Goal: Transaction & Acquisition: Purchase product/service

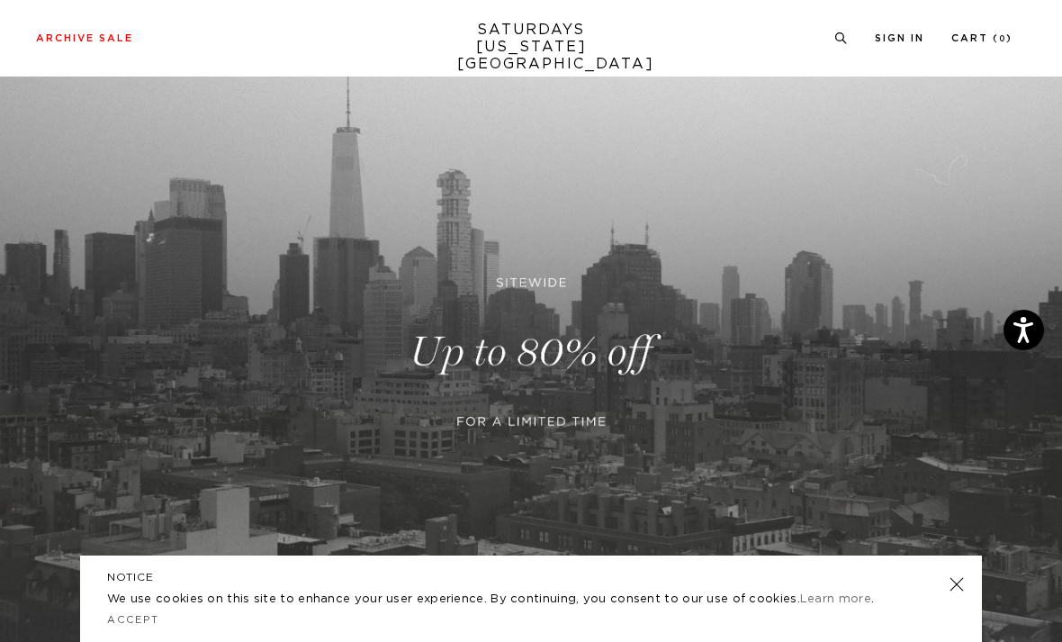
click at [555, 352] on link at bounding box center [531, 352] width 1062 height 651
click at [965, 588] on link at bounding box center [956, 584] width 25 height 25
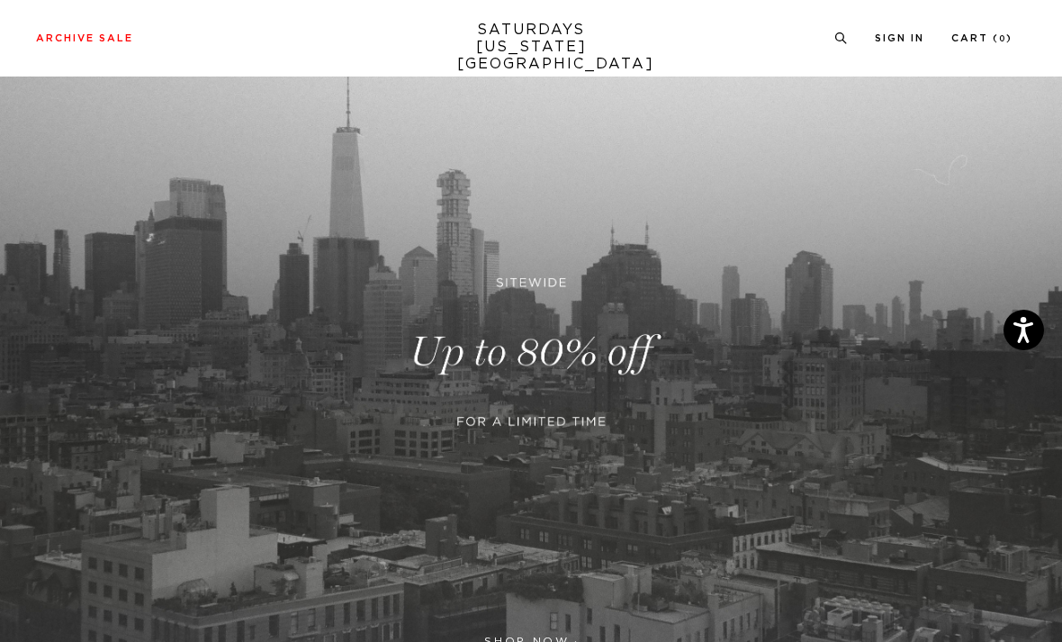
click at [566, 365] on link at bounding box center [531, 352] width 1062 height 651
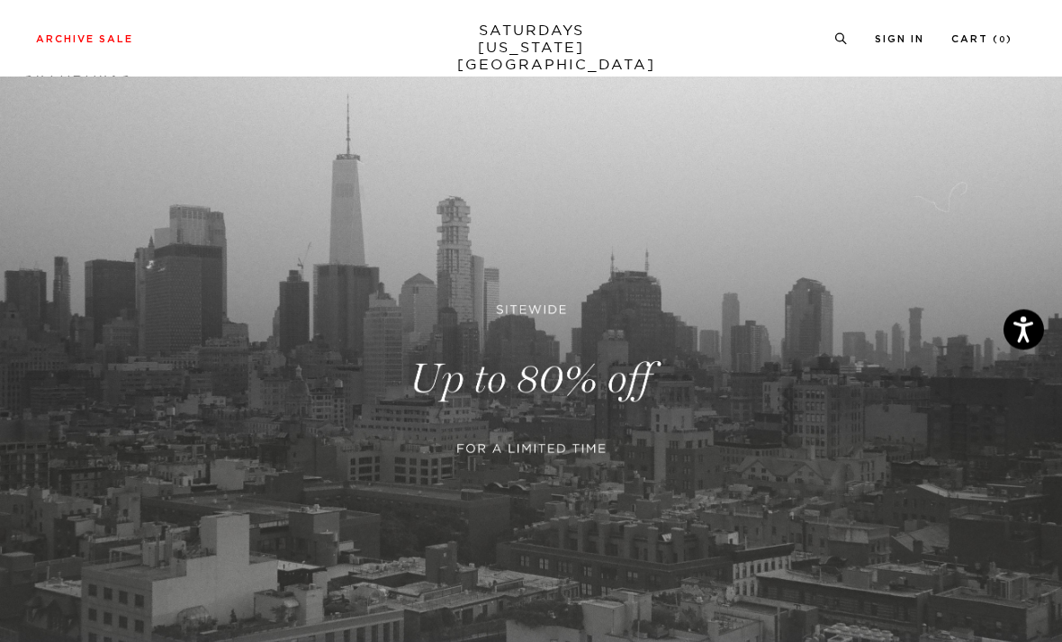
scroll to position [41, 0]
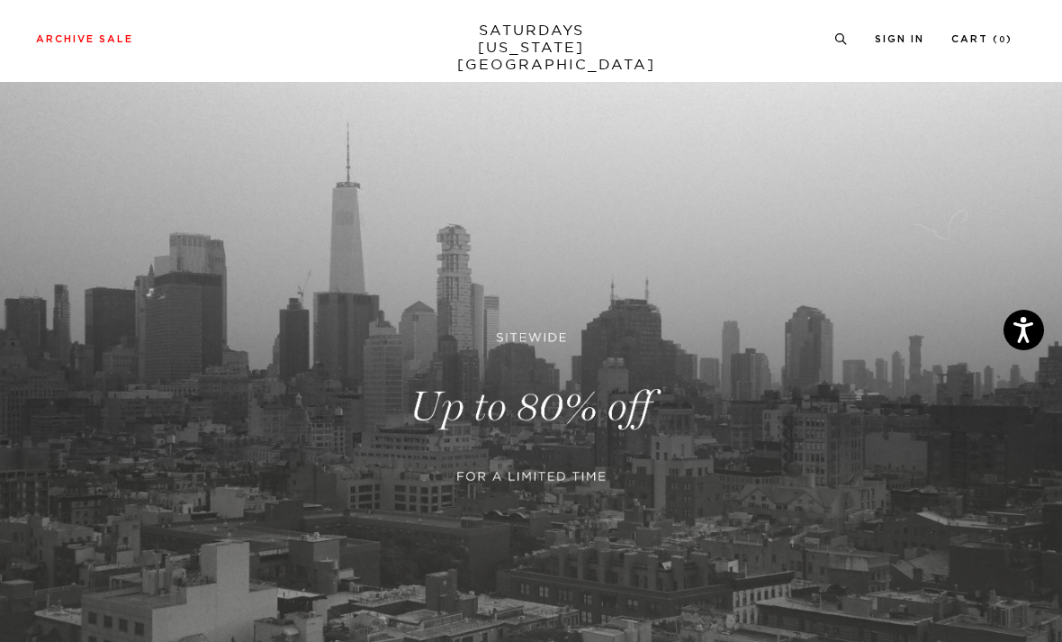
click at [541, 41] on link "SATURDAYS NEW YORK CITY" at bounding box center [531, 47] width 149 height 51
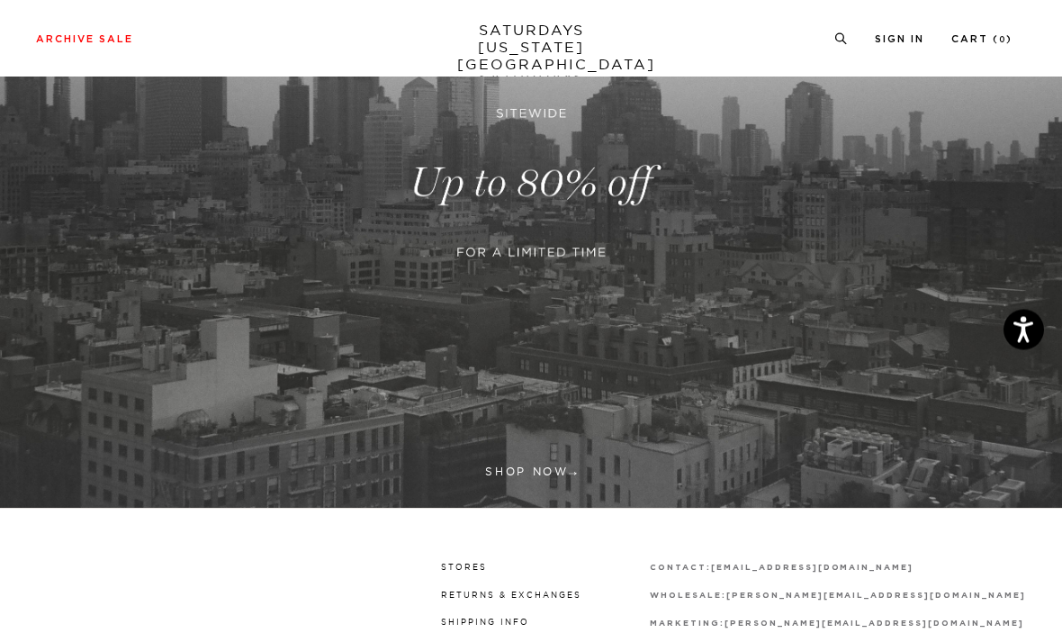
scroll to position [266, 0]
click at [540, 476] on link at bounding box center [531, 183] width 1062 height 651
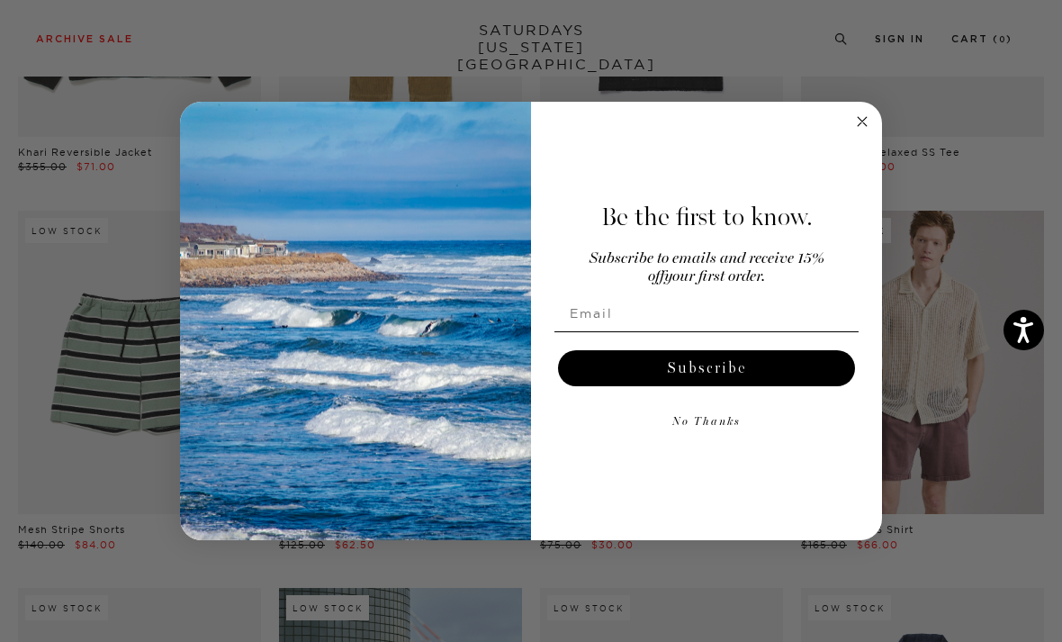
scroll to position [348, 0]
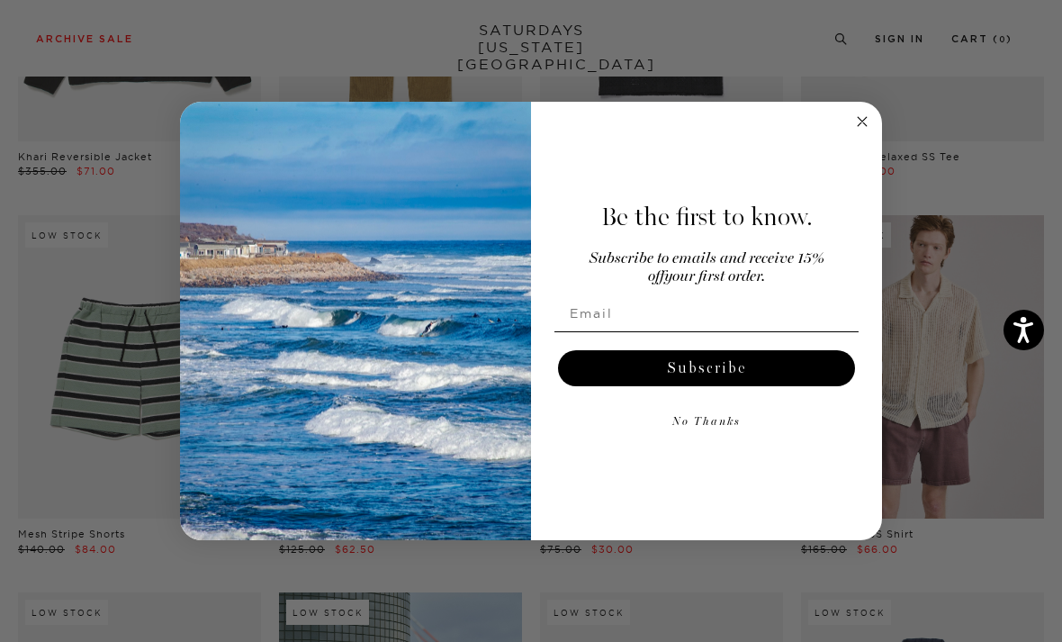
click at [747, 331] on input "Email" at bounding box center [706, 313] width 304 height 36
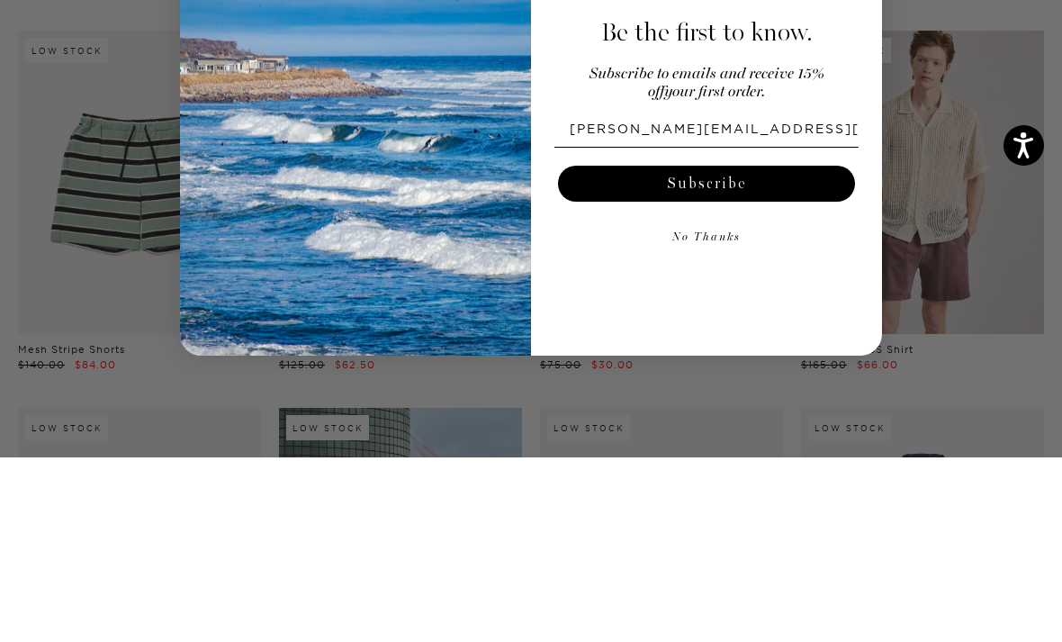
type input "jason.henne@yahoo.com"
click at [755, 350] on button "Subscribe" at bounding box center [706, 368] width 297 height 36
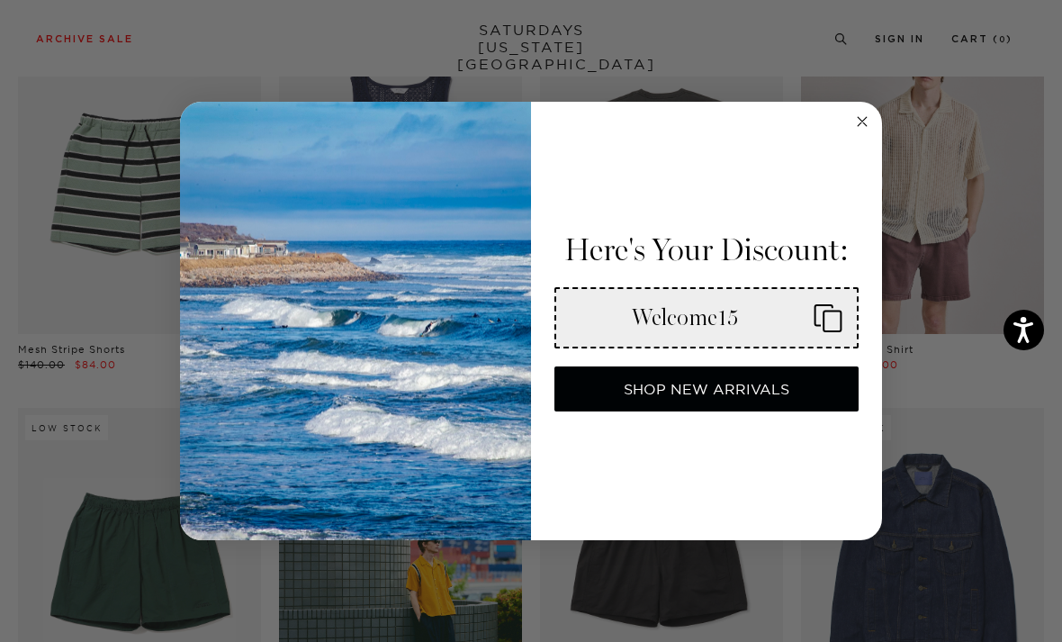
click at [819, 326] on icon "Copy coupon code" at bounding box center [824, 315] width 19 height 22
click at [755, 411] on button "SHOP NEW ARRIVALS" at bounding box center [706, 388] width 304 height 45
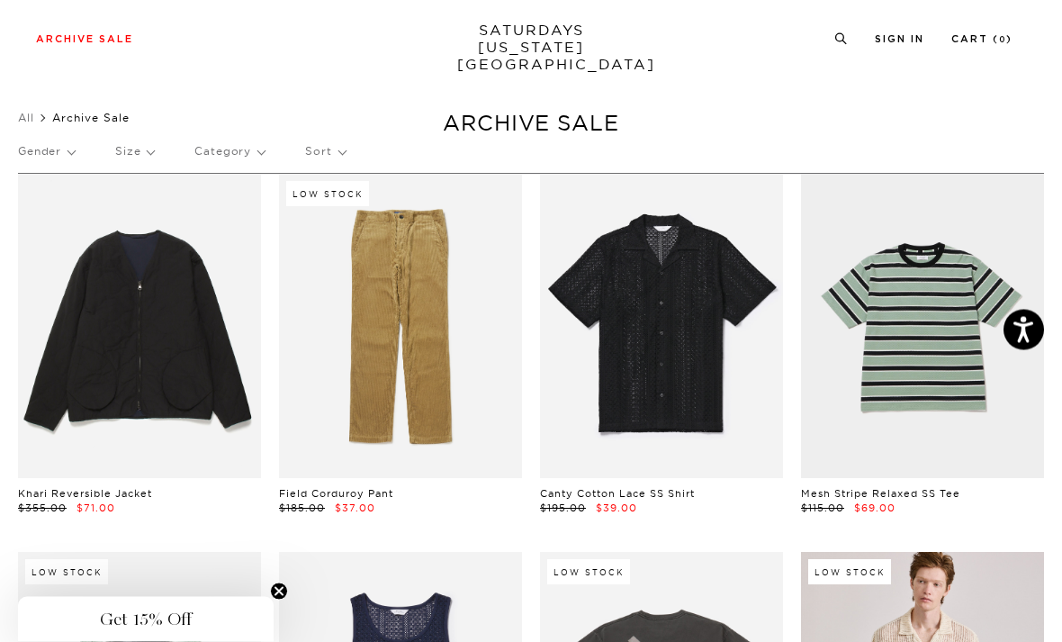
scroll to position [0, 0]
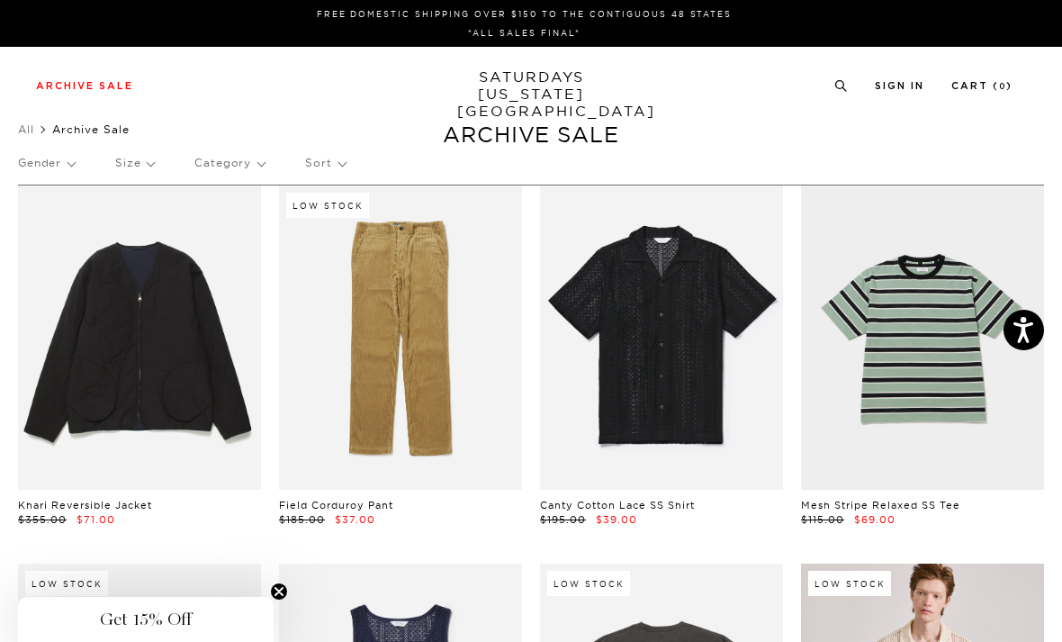
click at [26, 131] on link "All" at bounding box center [26, 129] width 16 height 14
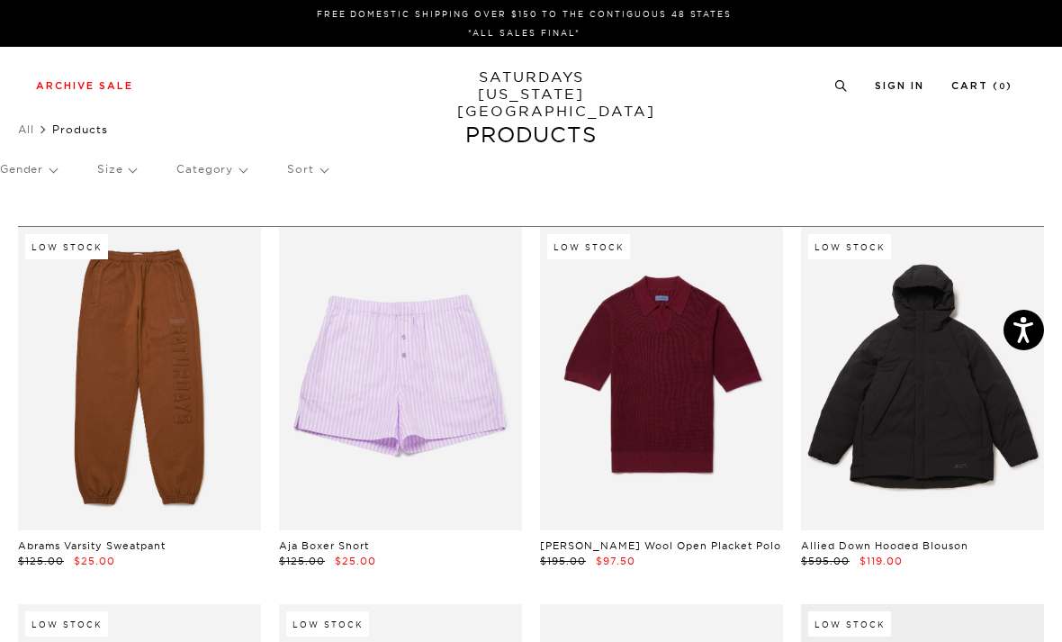
click at [567, 82] on link "SATURDAYS NEW YORK CITY" at bounding box center [531, 93] width 149 height 51
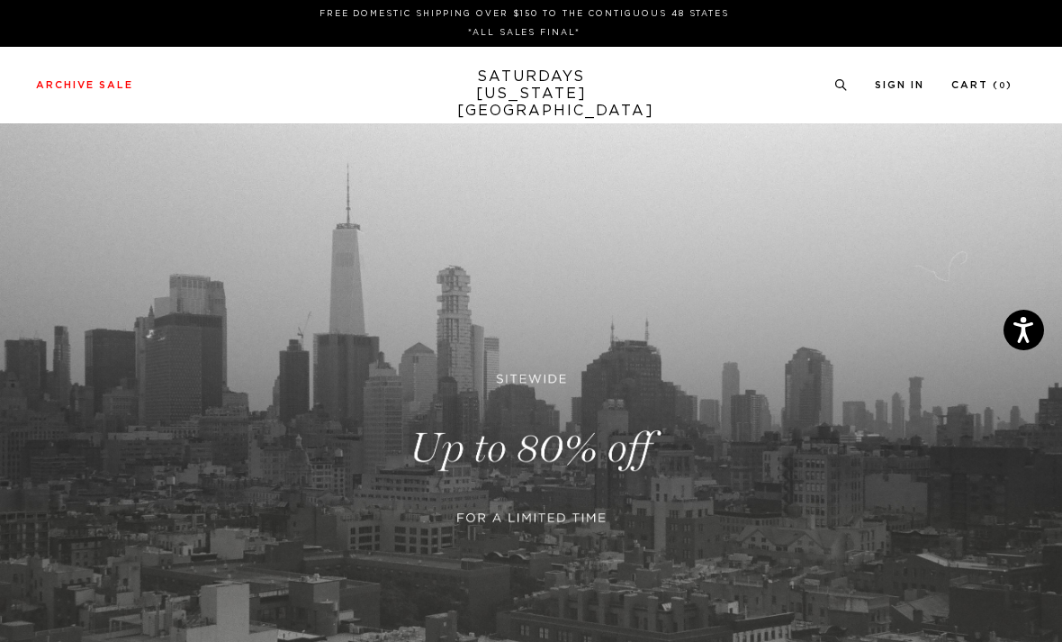
click at [146, 0] on div "FREE DOMESTIC SHIPPING OVER $150 TO THE CONTIGUOUS 48 STATES *ALL SALES FINAL*" at bounding box center [531, 23] width 1062 height 47
click at [167, 5] on div "FREE DOMESTIC SHIPPING OVER $150 TO THE CONTIGUOUS 48 STATES *ALL SALES FINAL*" at bounding box center [531, 23] width 1062 height 47
click at [577, 461] on link at bounding box center [531, 448] width 1062 height 651
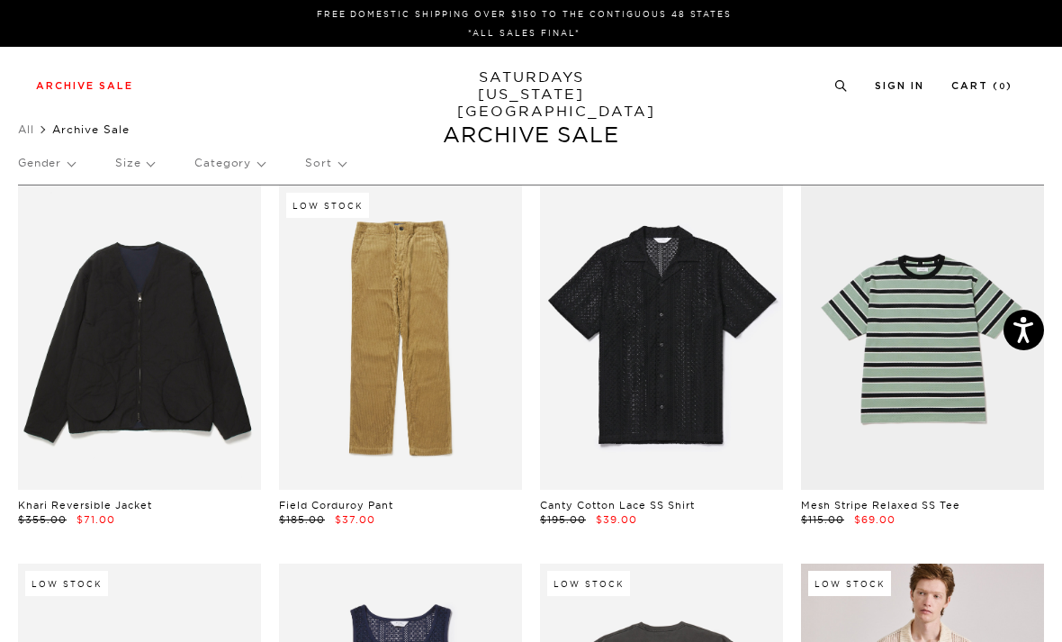
click at [333, 174] on p "Sort" at bounding box center [325, 162] width 40 height 41
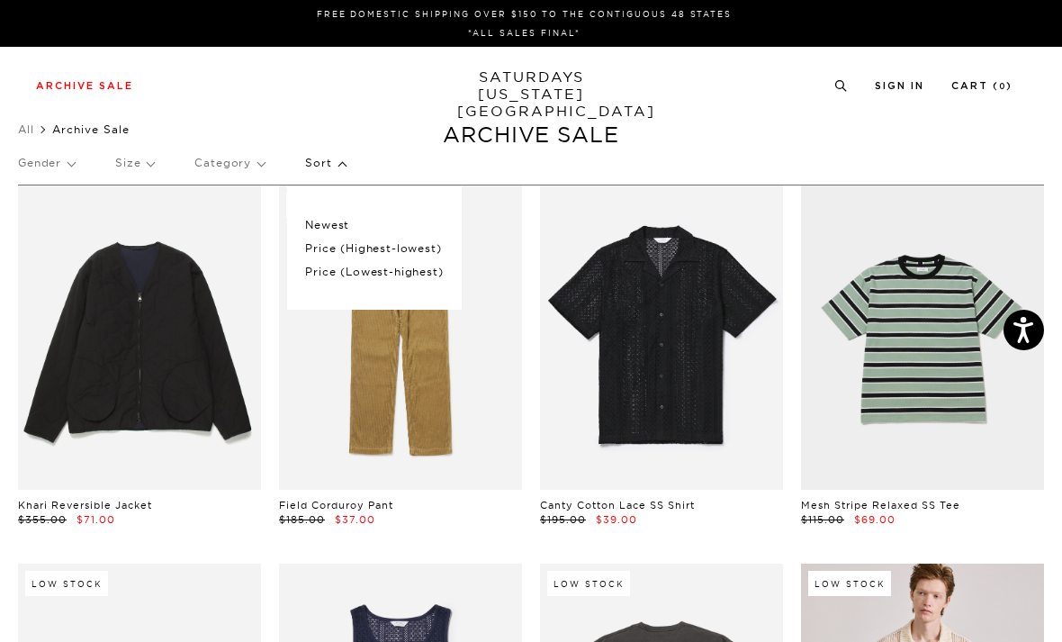
click at [307, 270] on p "Price (Lowest-highest)" at bounding box center [374, 271] width 138 height 23
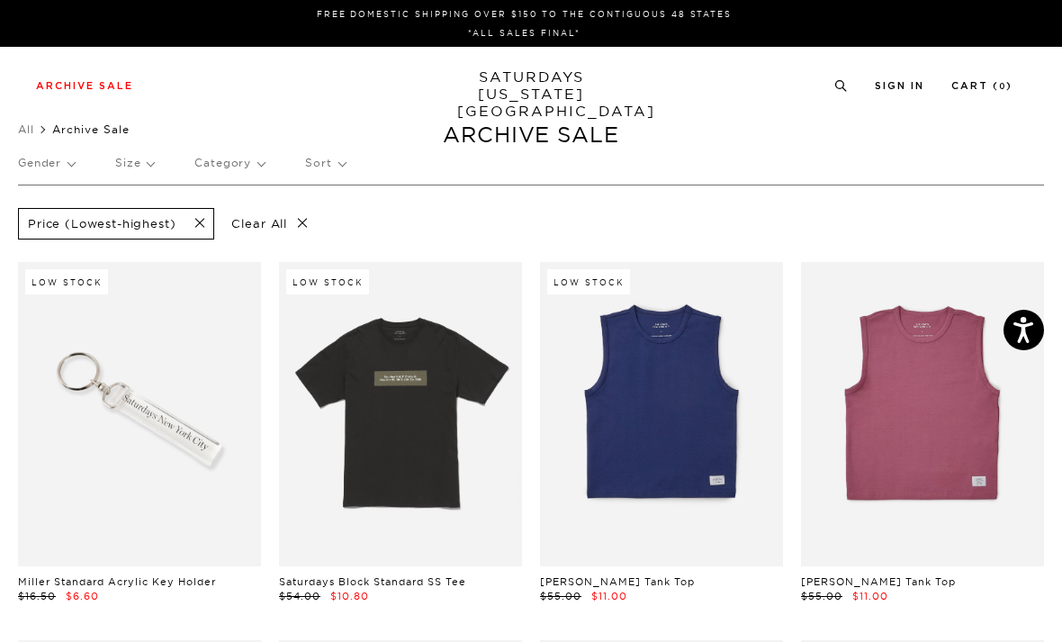
click at [56, 165] on p "Gender" at bounding box center [46, 162] width 57 height 41
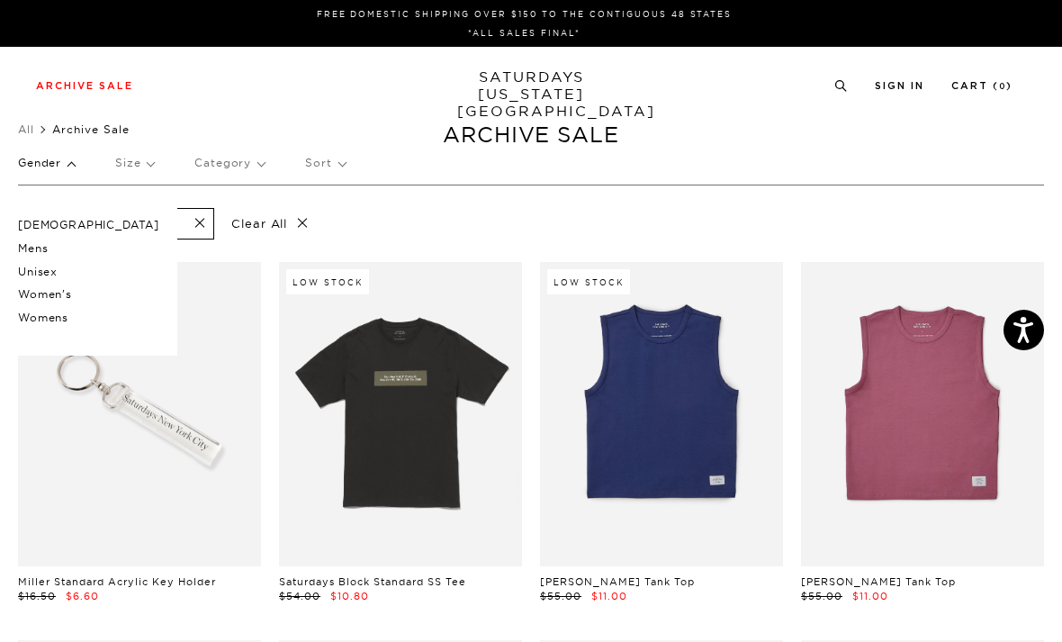
click at [31, 221] on p "Male" at bounding box center [88, 224] width 141 height 23
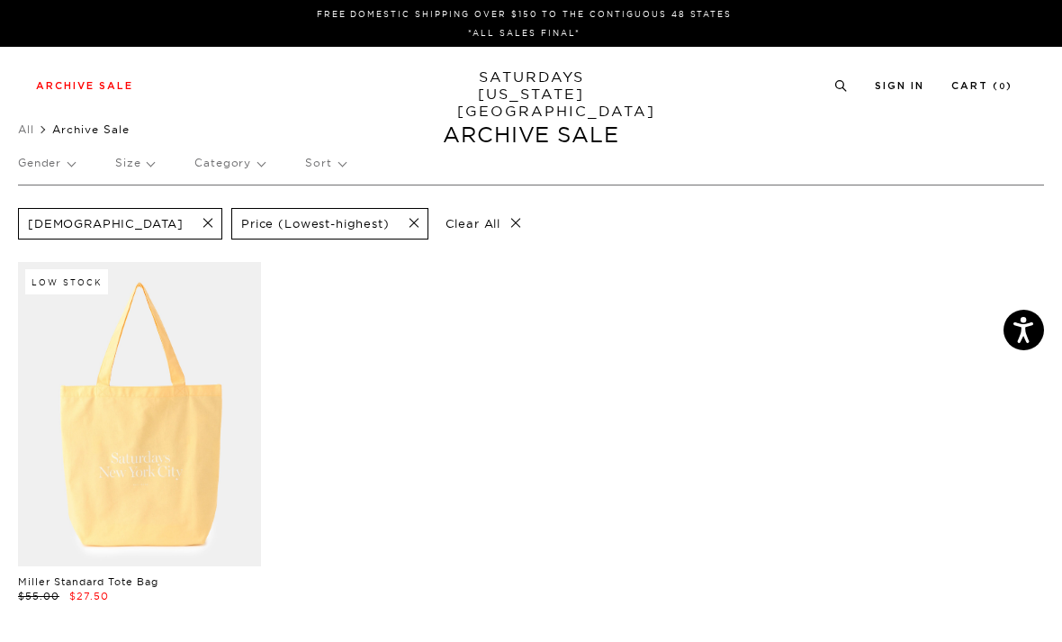
click at [66, 170] on p "Gender" at bounding box center [46, 162] width 57 height 41
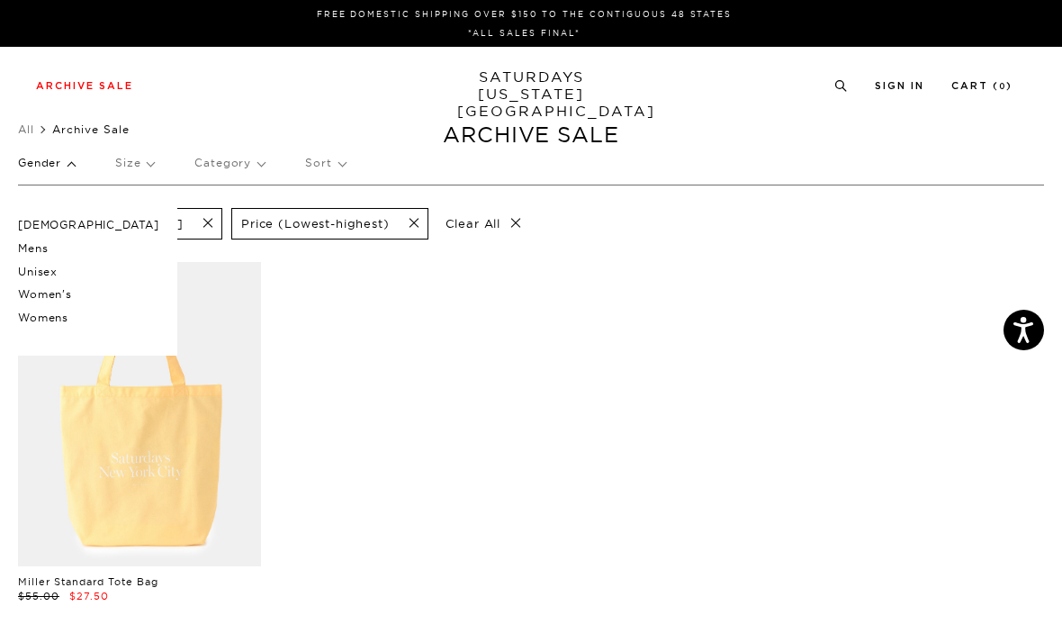
click at [25, 248] on p "Mens" at bounding box center [88, 248] width 141 height 23
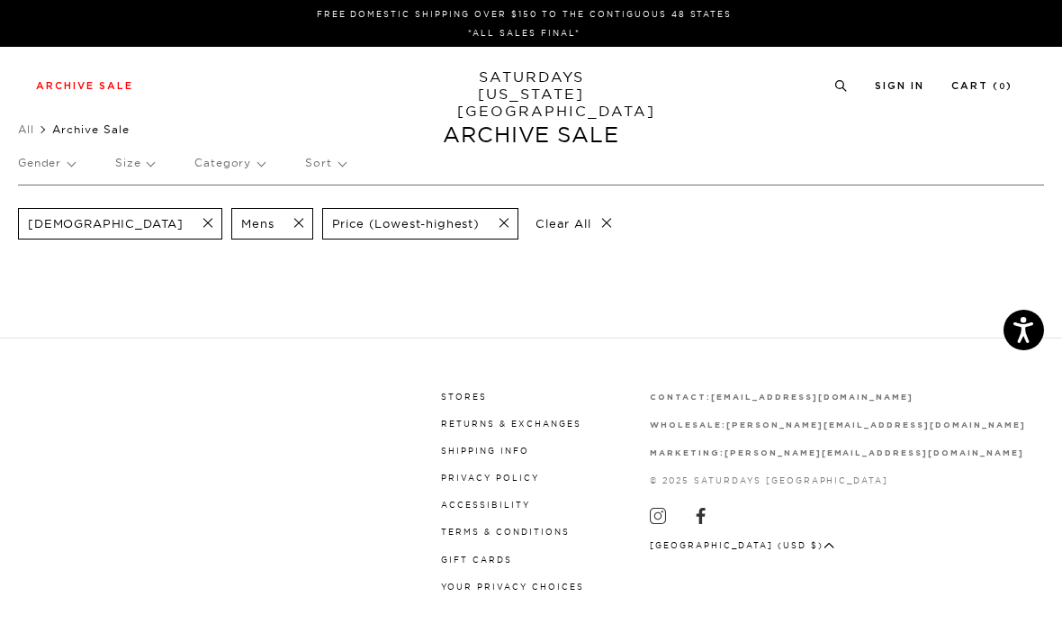
click at [184, 226] on span at bounding box center [203, 223] width 38 height 17
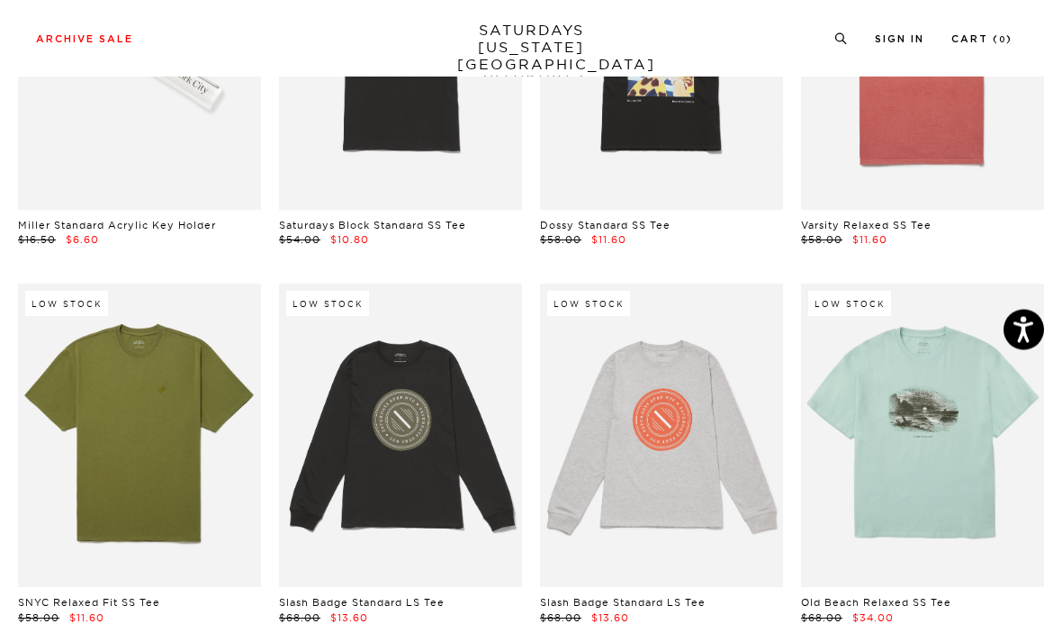
scroll to position [356, 0]
click at [397, 428] on link at bounding box center [400, 436] width 243 height 304
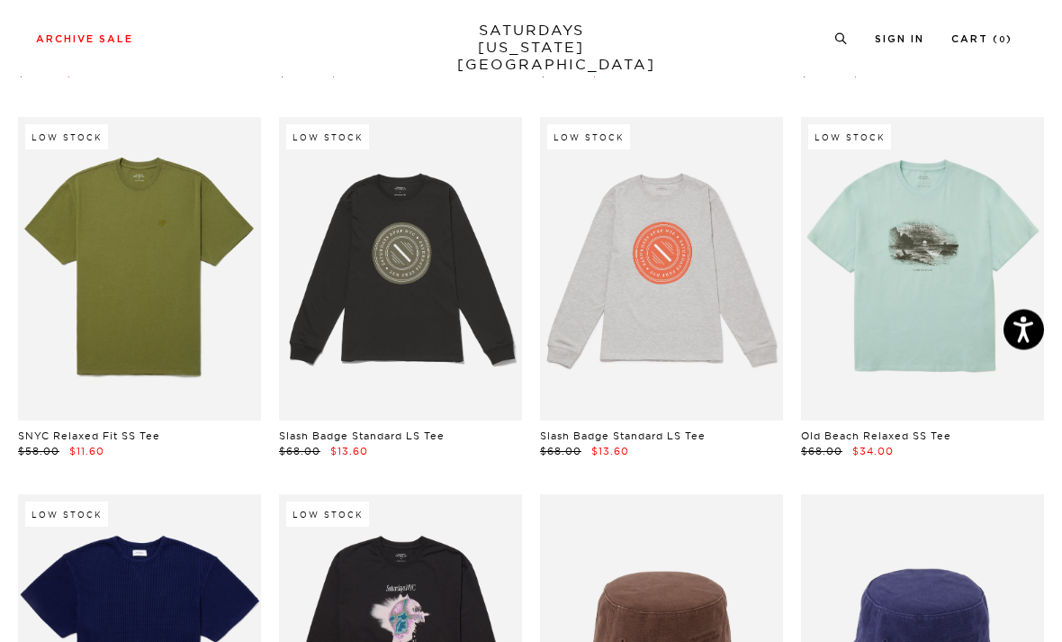
scroll to position [517, 0]
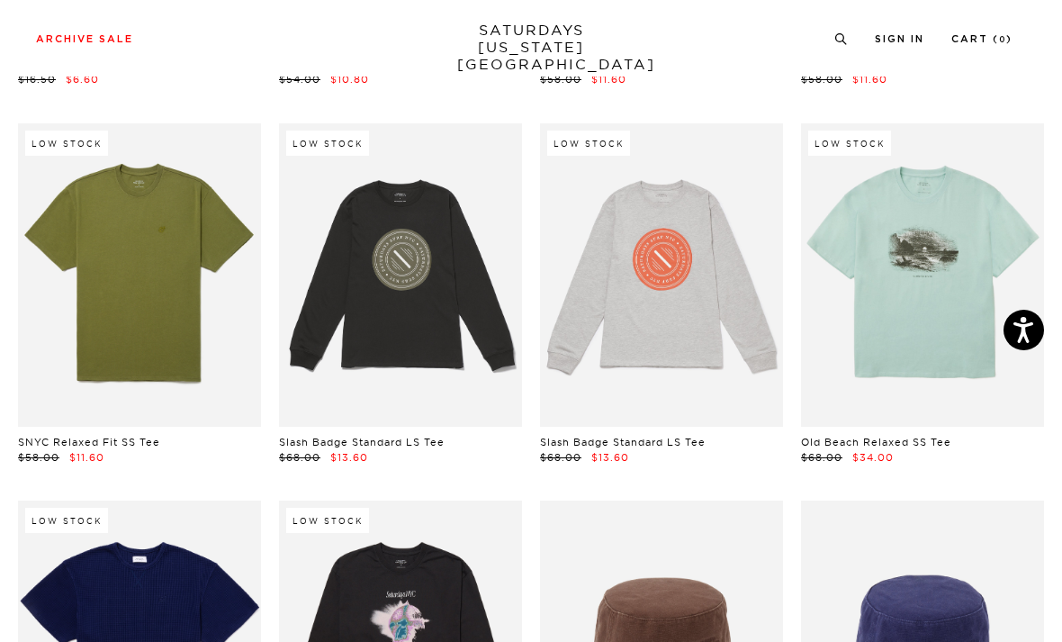
click at [680, 282] on link at bounding box center [661, 275] width 243 height 304
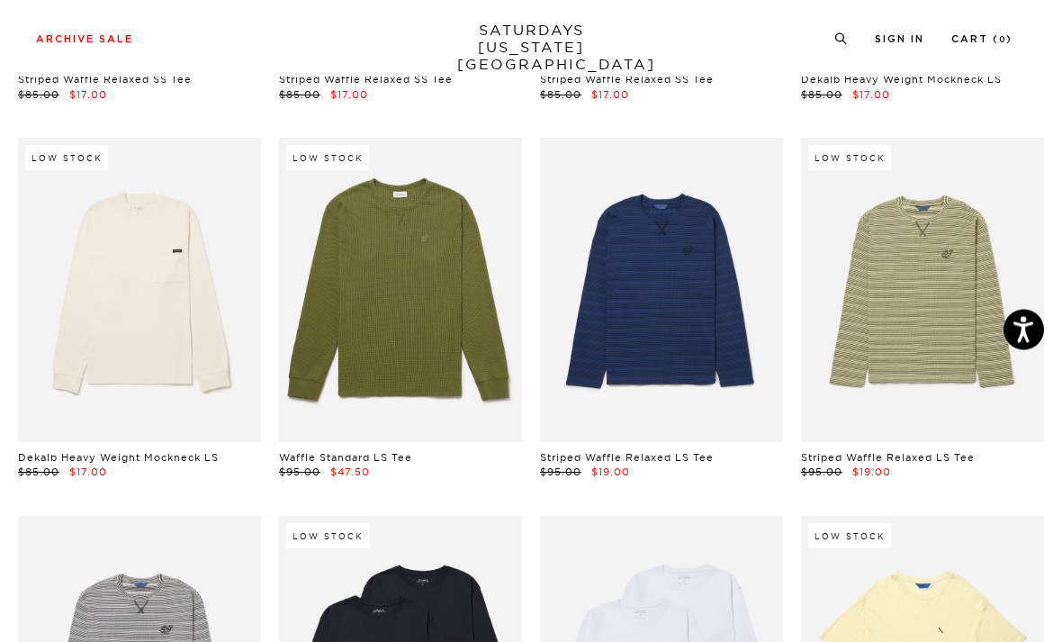
scroll to position [1632, 0]
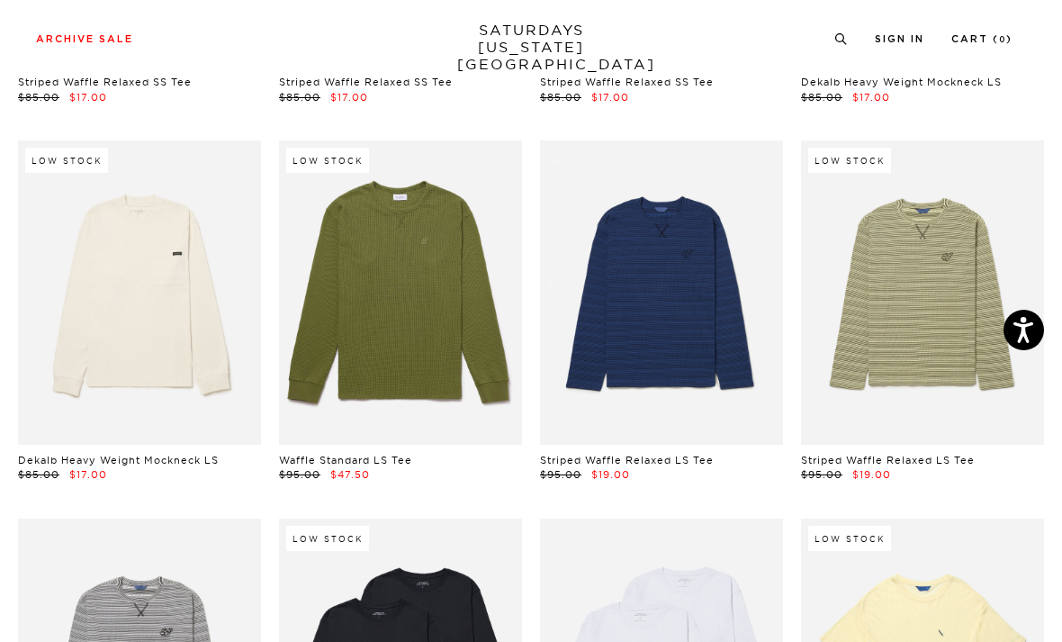
click at [355, 302] on link at bounding box center [400, 292] width 243 height 304
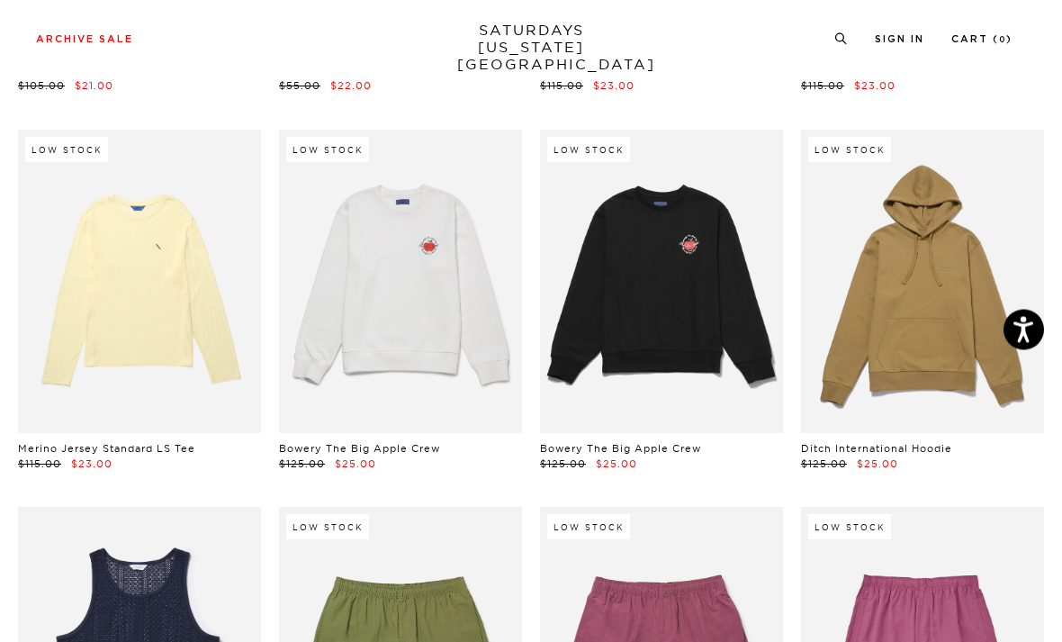
scroll to position [2778, 0]
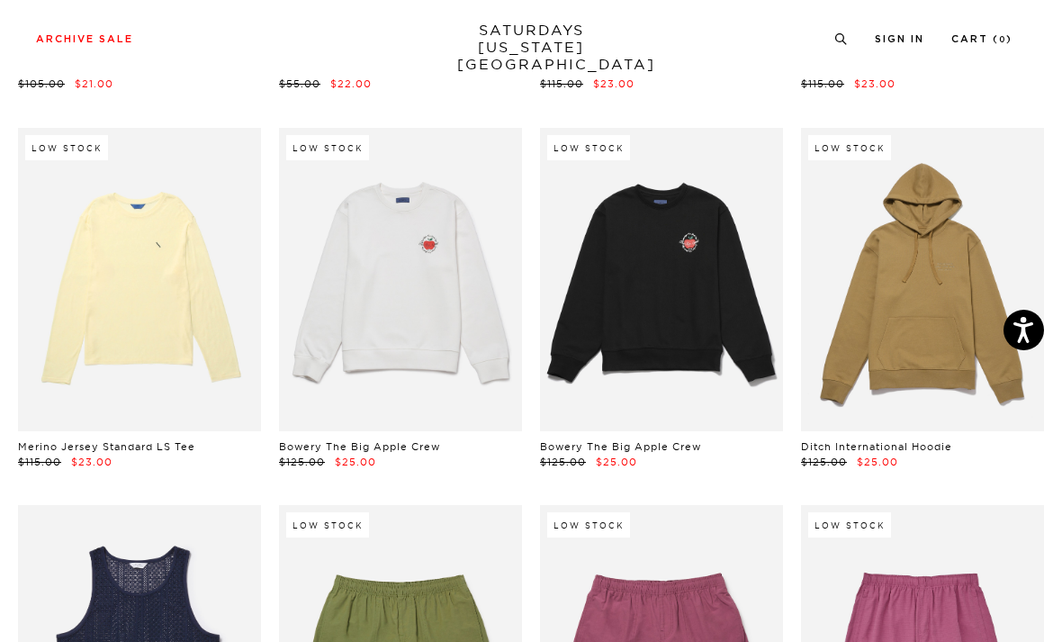
click at [698, 280] on link at bounding box center [661, 280] width 243 height 304
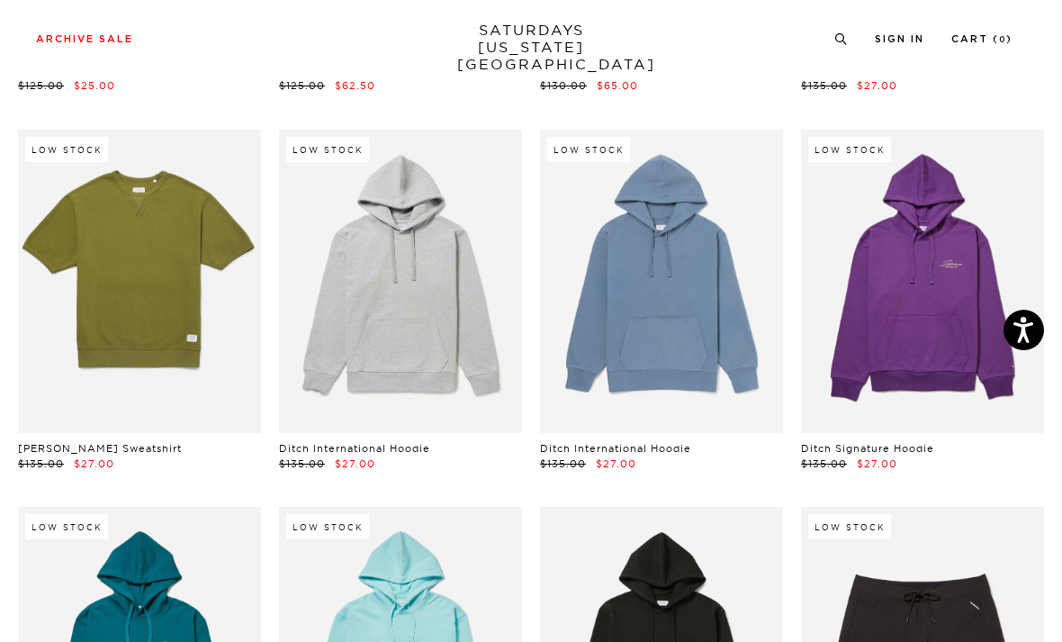
scroll to position [4284, 0]
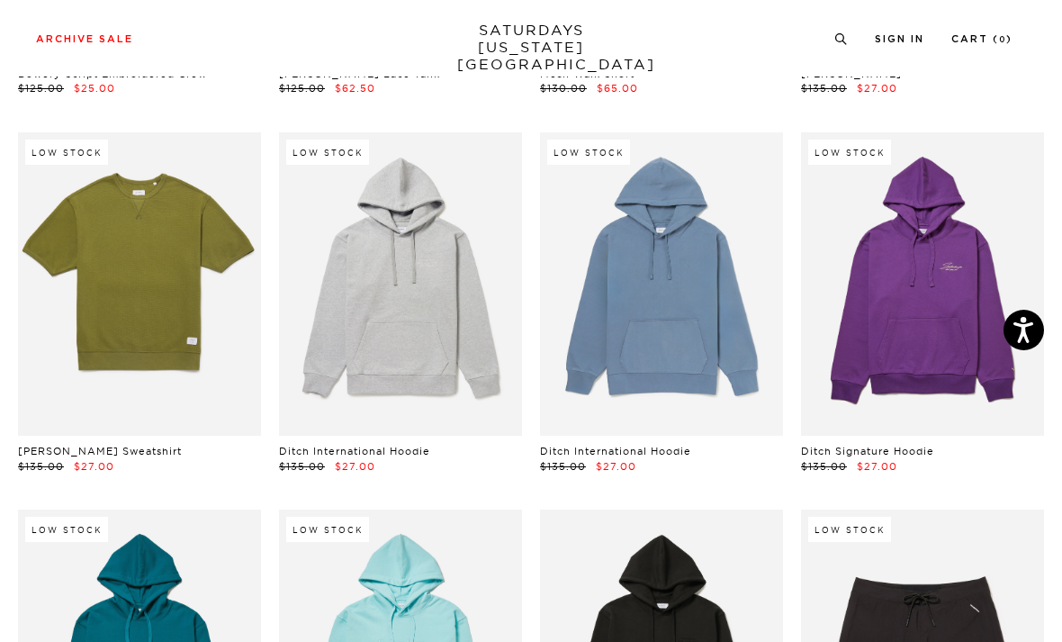
click at [677, 325] on link at bounding box center [661, 284] width 243 height 304
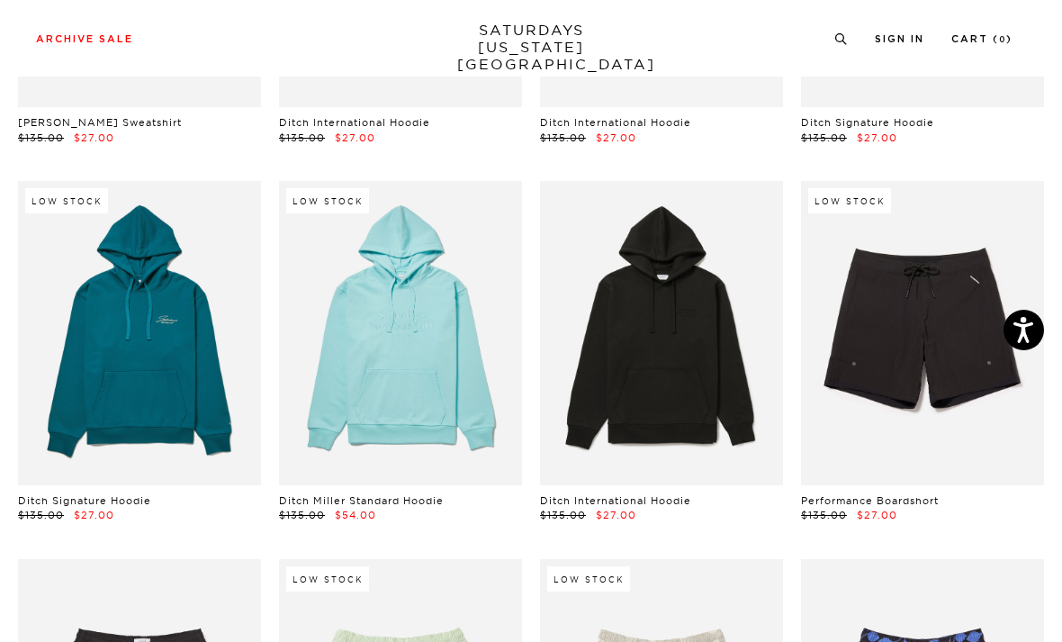
scroll to position [4627, 0]
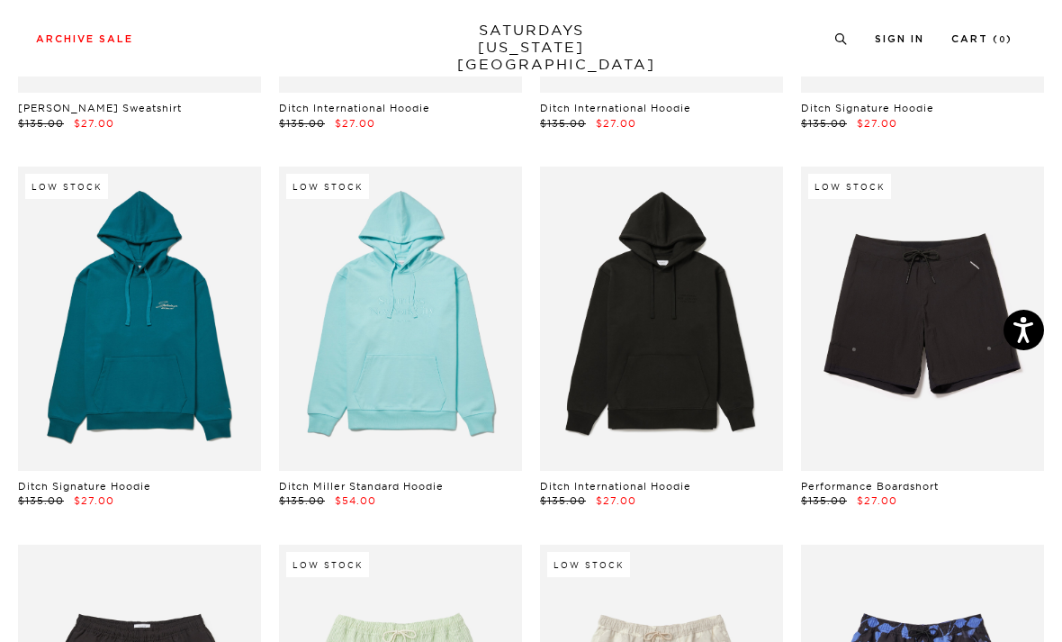
click at [672, 285] on link at bounding box center [661, 319] width 243 height 304
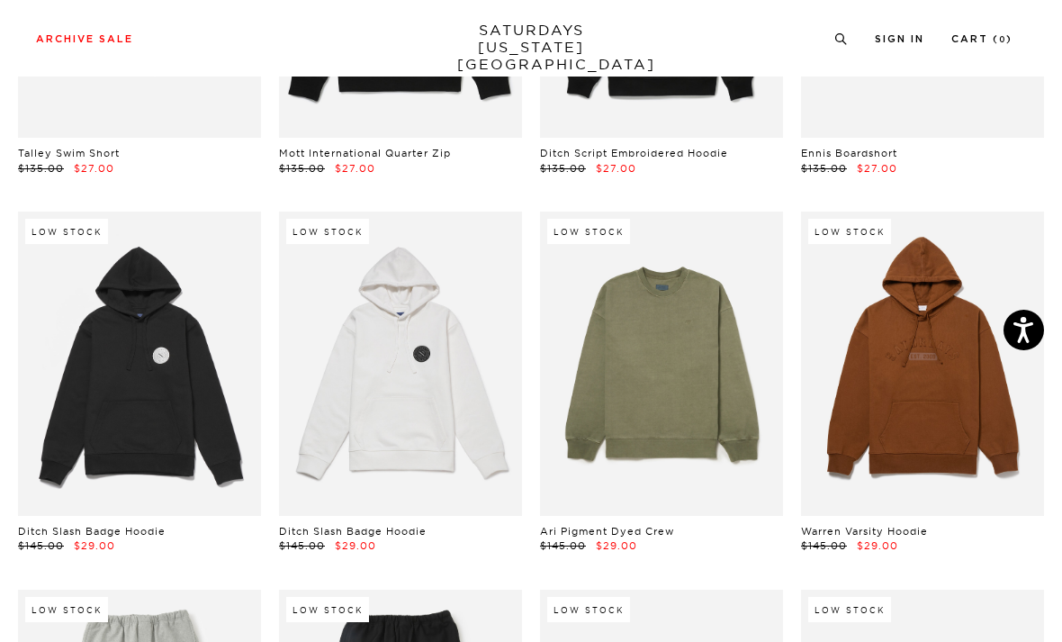
scroll to position [5736, 0]
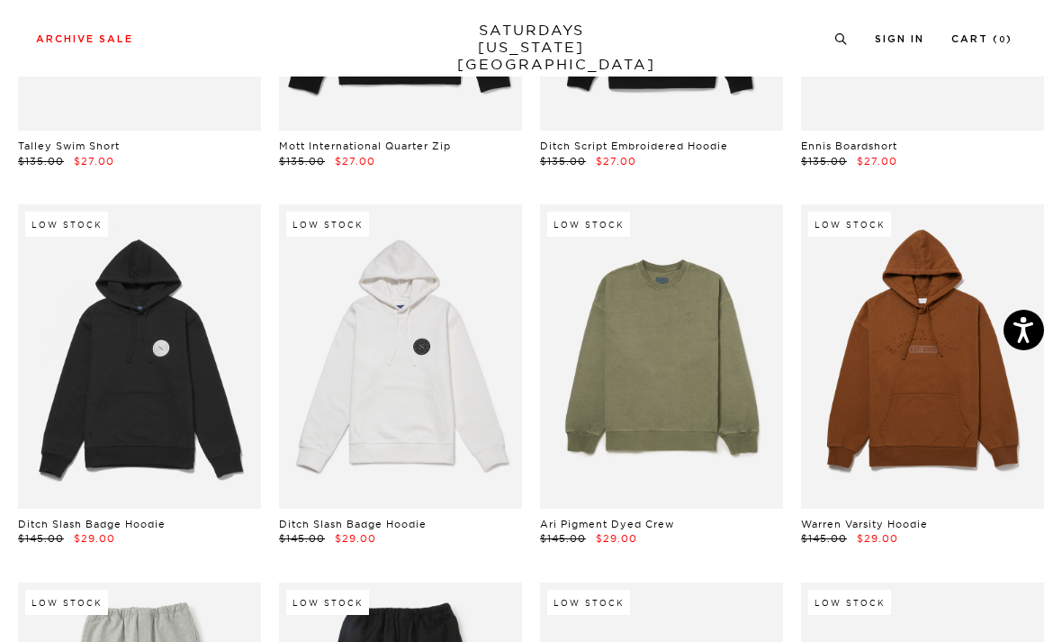
click at [359, 339] on link at bounding box center [400, 356] width 243 height 304
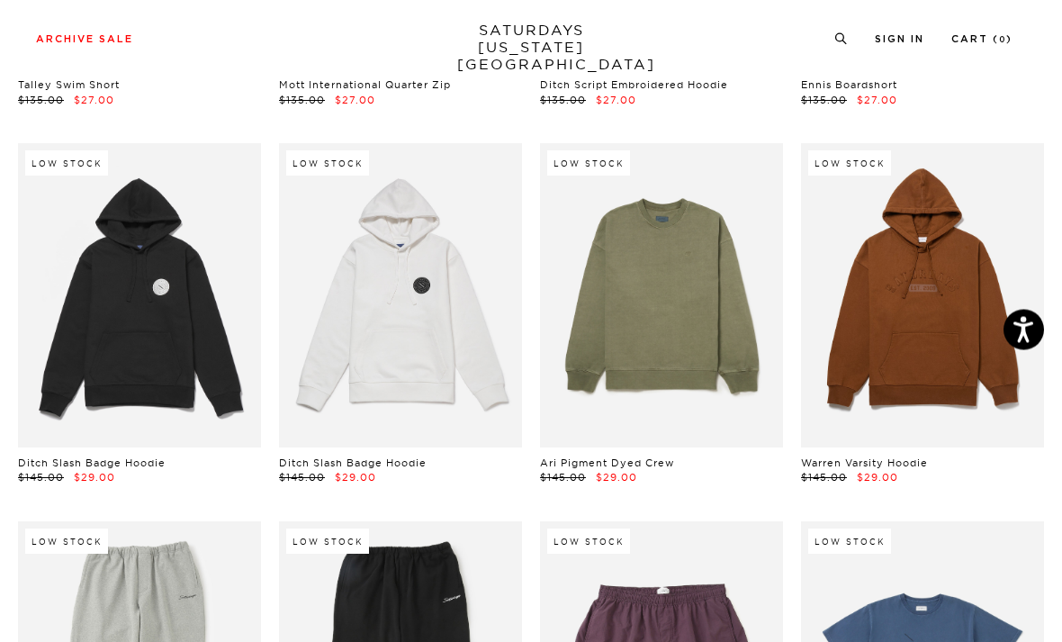
scroll to position [5798, 0]
click at [931, 282] on link at bounding box center [922, 295] width 243 height 304
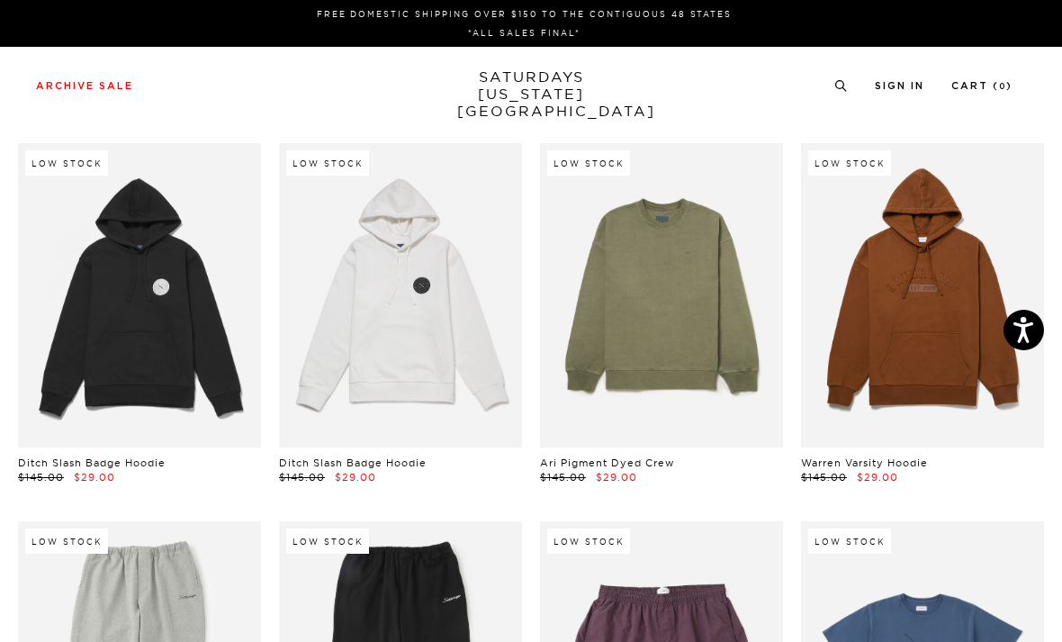
scroll to position [5855, 0]
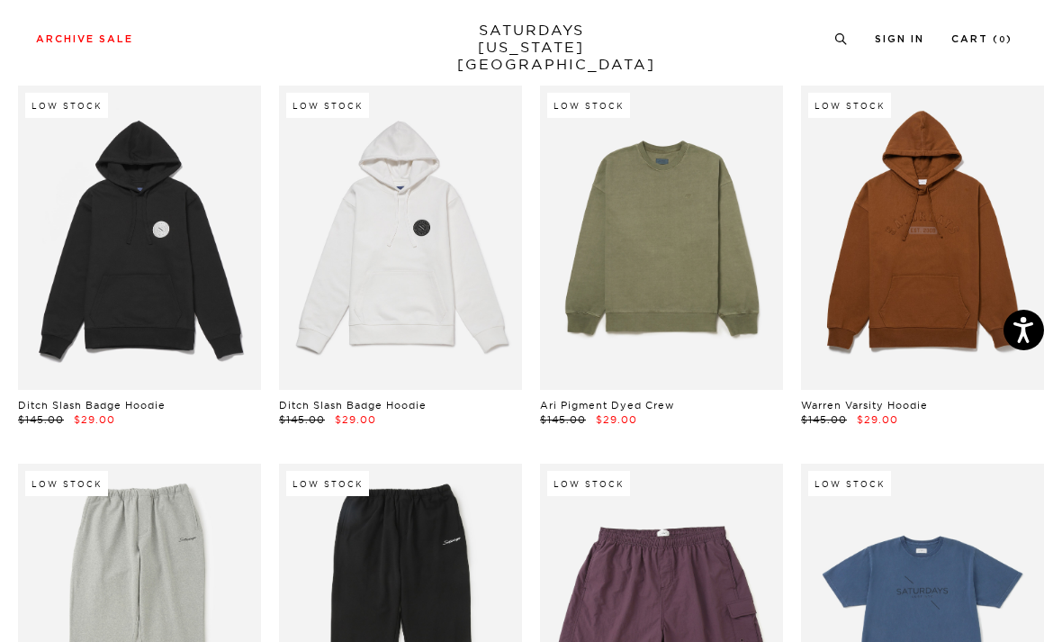
click at [140, 212] on link at bounding box center [139, 238] width 243 height 304
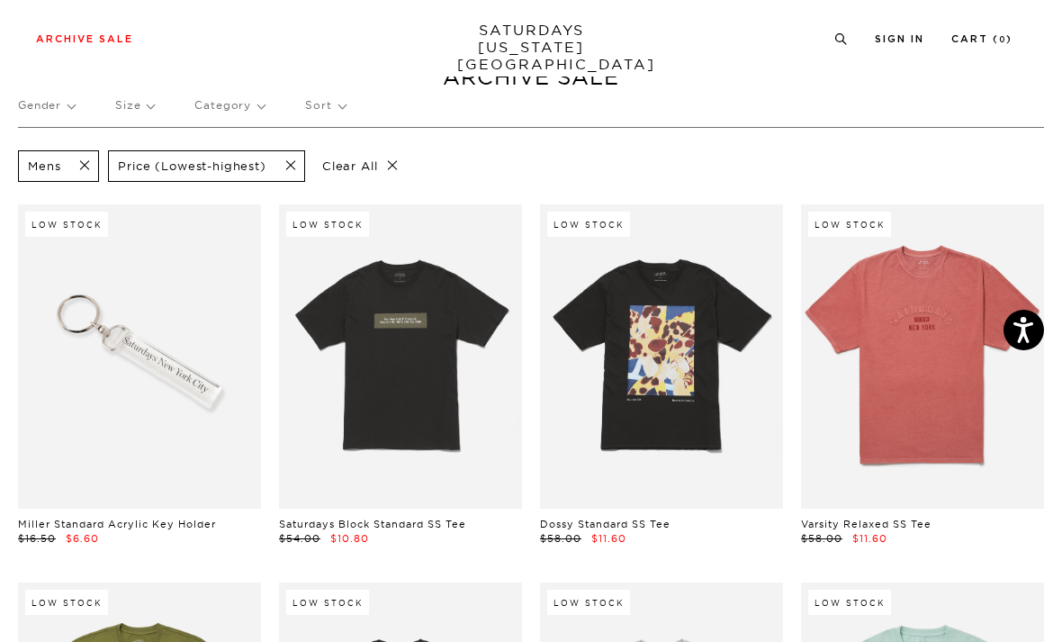
scroll to position [0, 0]
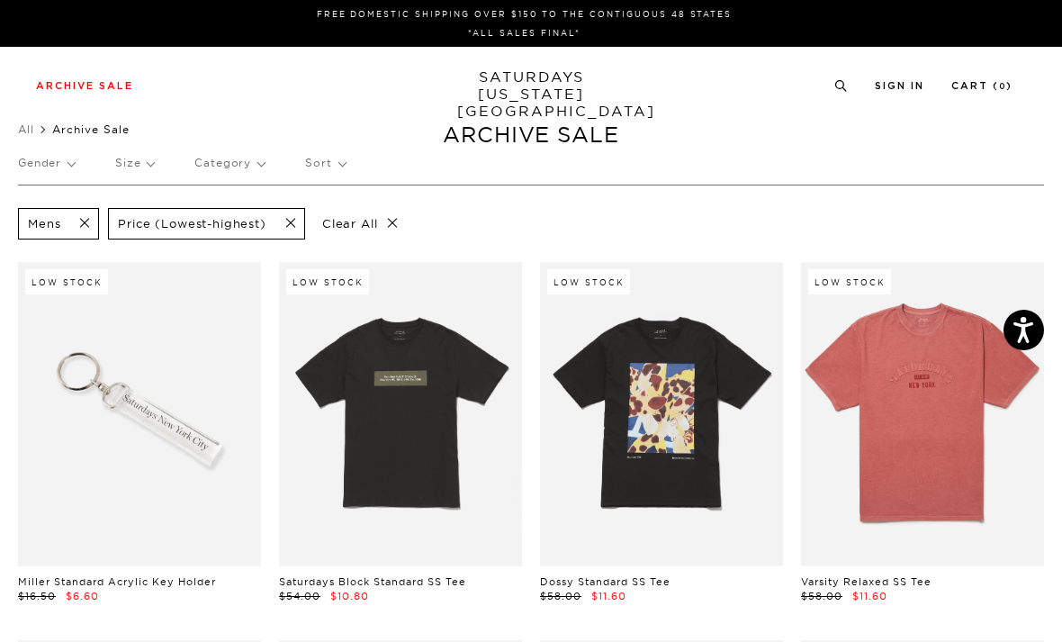
click at [143, 174] on p "Size" at bounding box center [134, 162] width 39 height 41
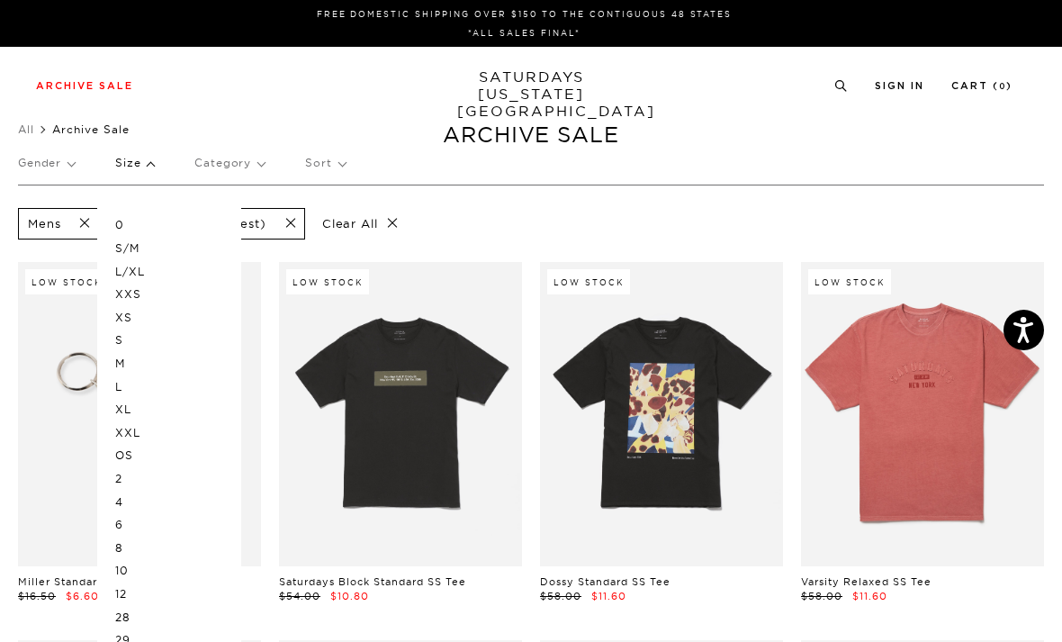
click at [137, 402] on p "XL" at bounding box center [169, 409] width 108 height 23
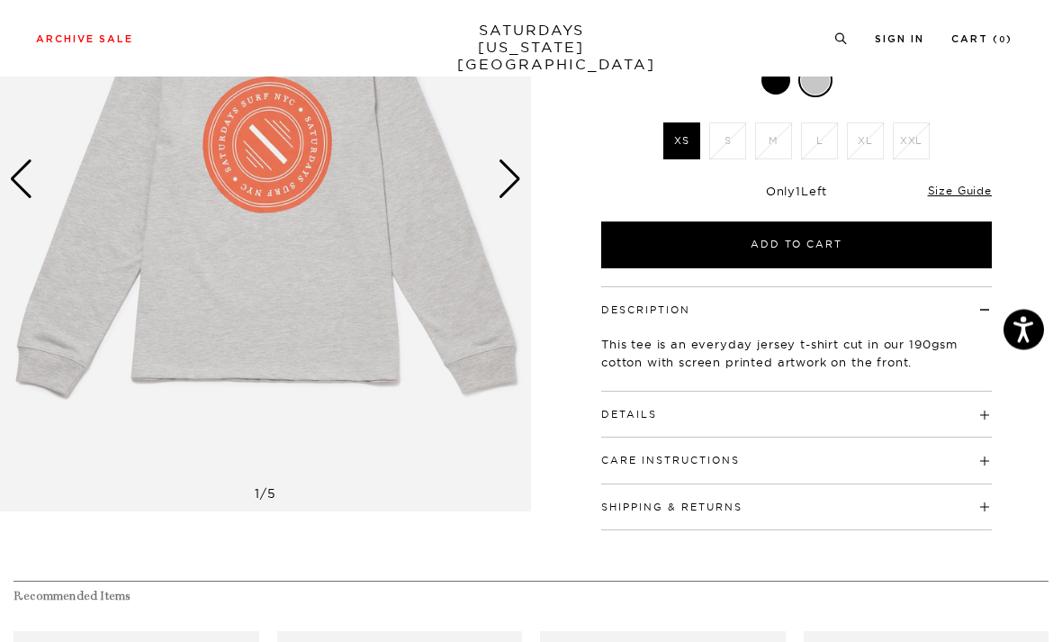
scroll to position [244, 0]
click at [971, 194] on link "Size Guide" at bounding box center [960, 191] width 64 height 14
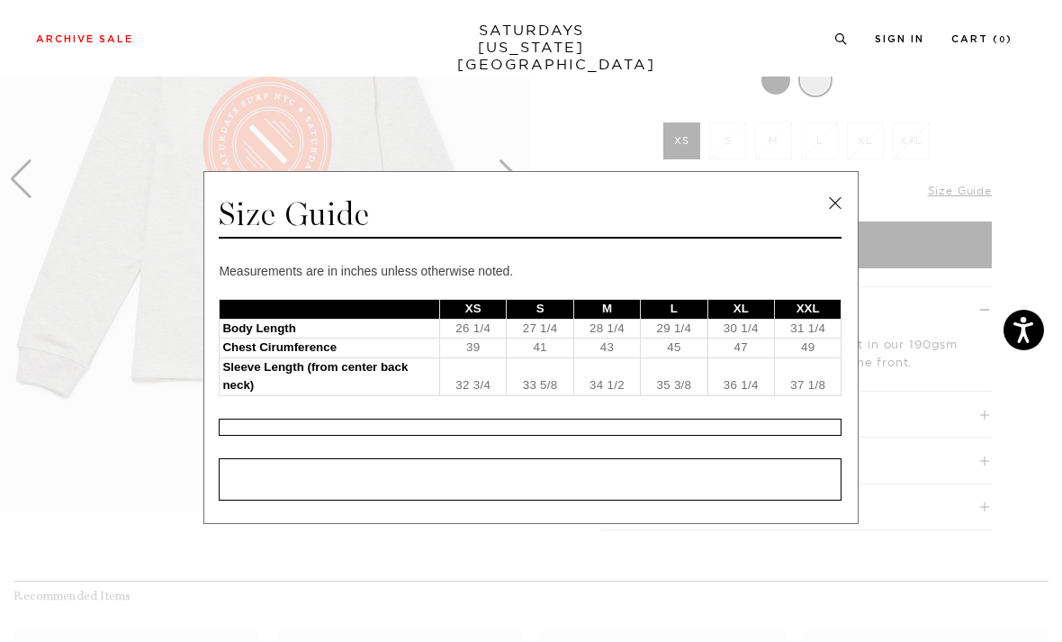
scroll to position [0, 46]
click at [842, 212] on link at bounding box center [835, 203] width 27 height 27
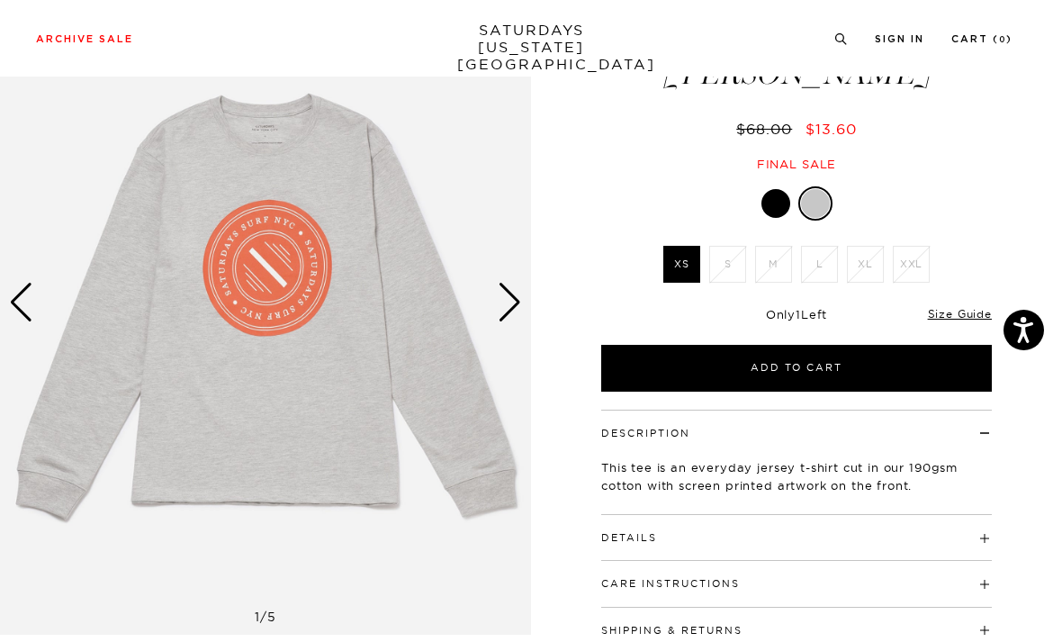
scroll to position [0, 0]
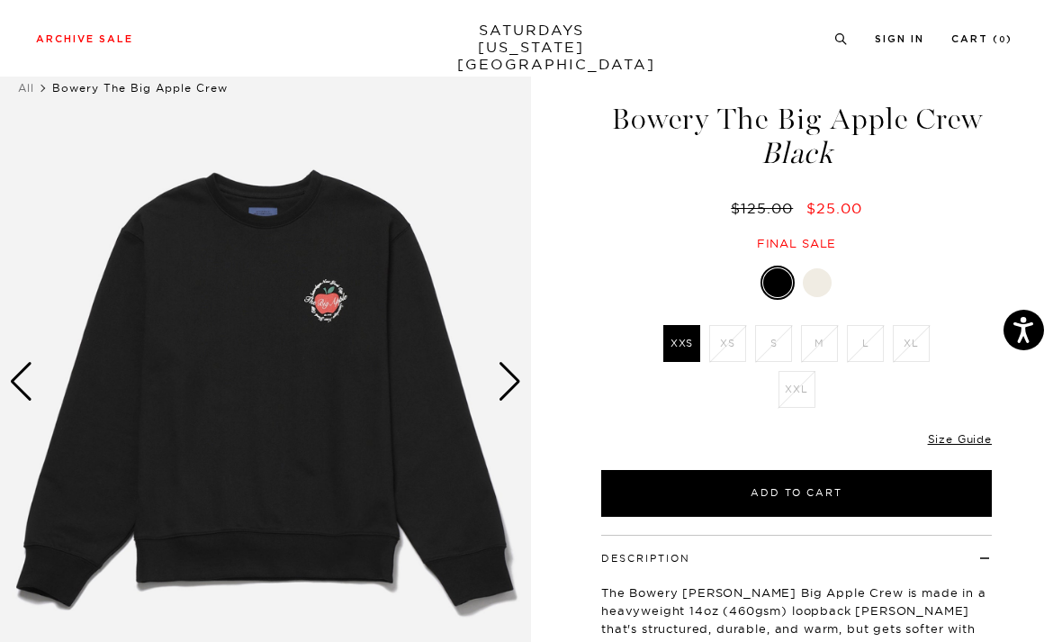
scroll to position [42, 0]
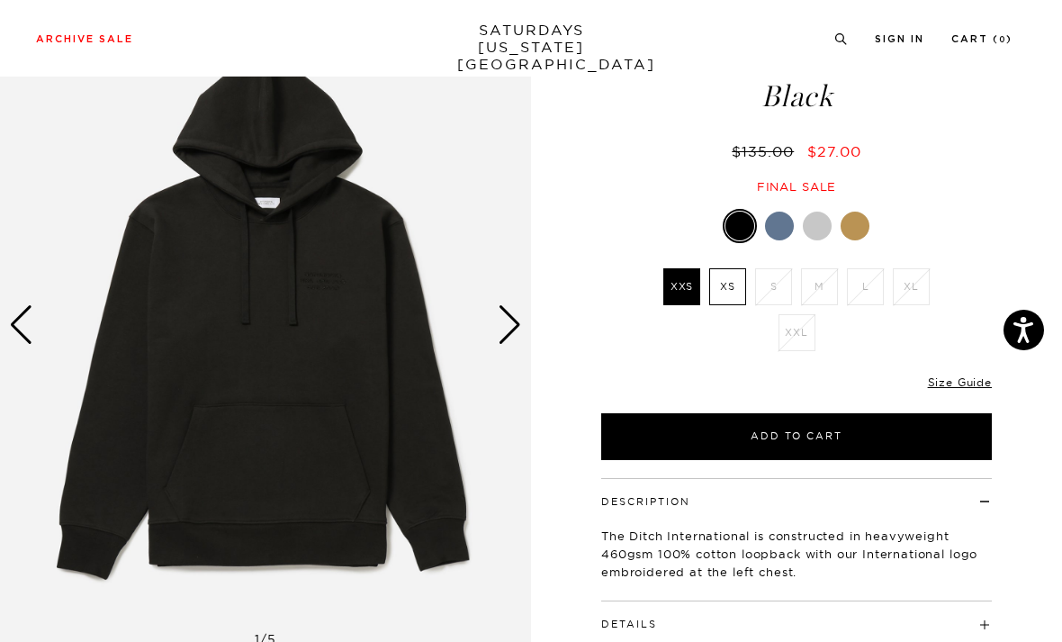
scroll to position [97, 0]
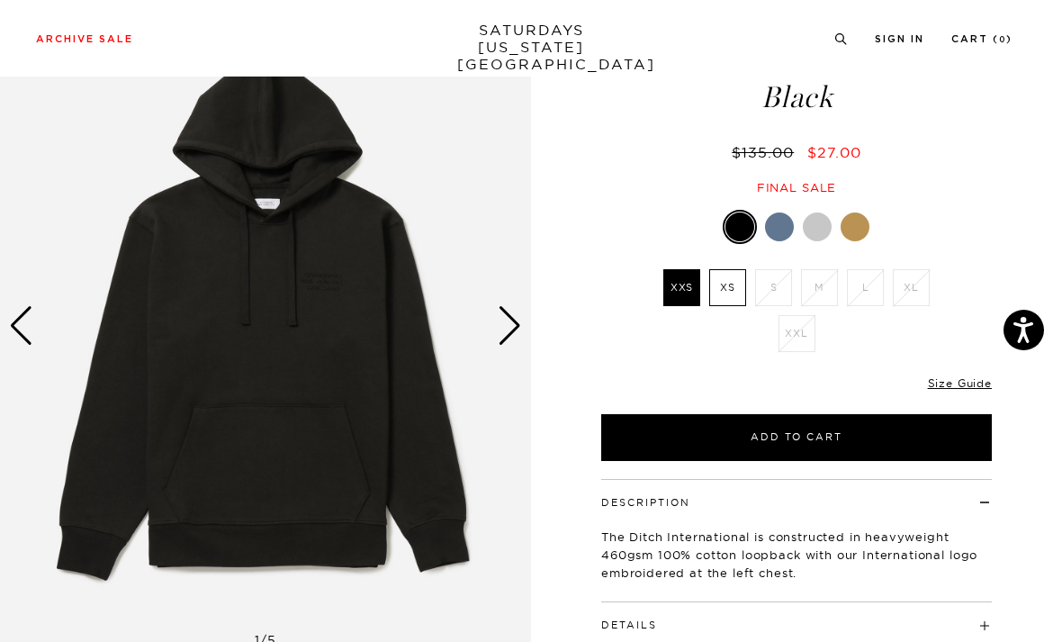
click at [502, 329] on div "Next slide" at bounding box center [510, 326] width 24 height 40
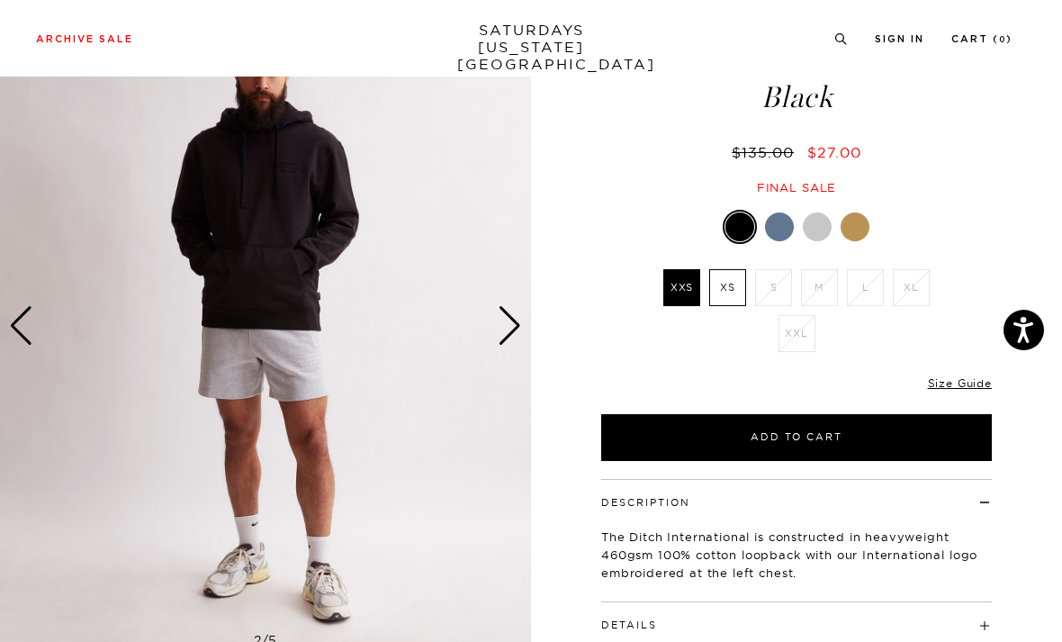
click at [511, 309] on div "Next slide" at bounding box center [510, 326] width 24 height 40
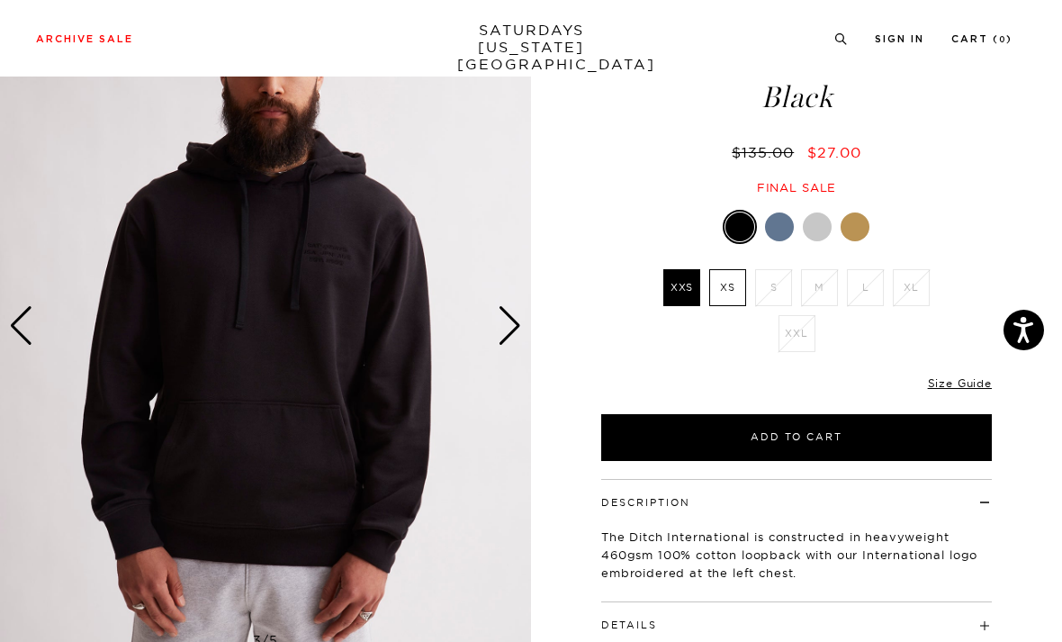
click at [512, 339] on div "Next slide" at bounding box center [510, 326] width 24 height 40
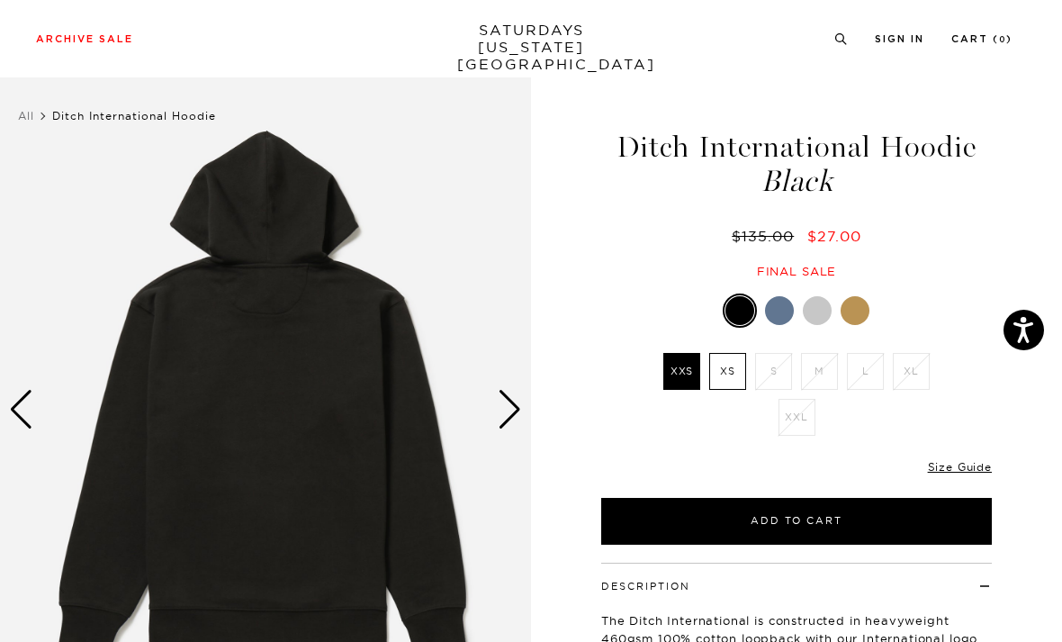
scroll to position [0, 0]
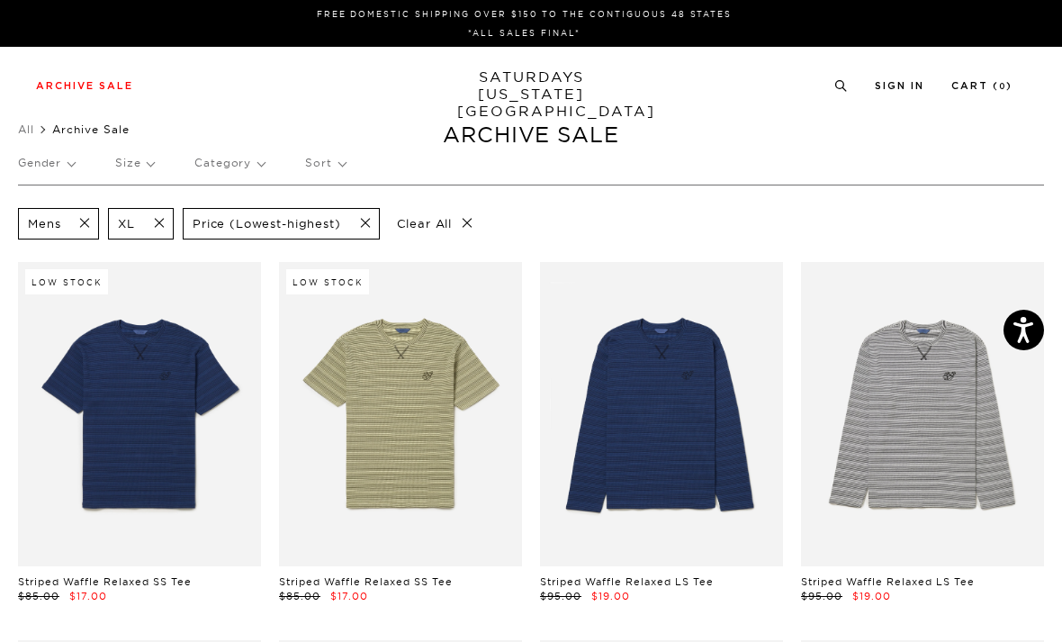
click at [166, 170] on div "Gender Size Category Sort" at bounding box center [531, 162] width 1026 height 41
click at [148, 171] on p "Size" at bounding box center [134, 162] width 39 height 41
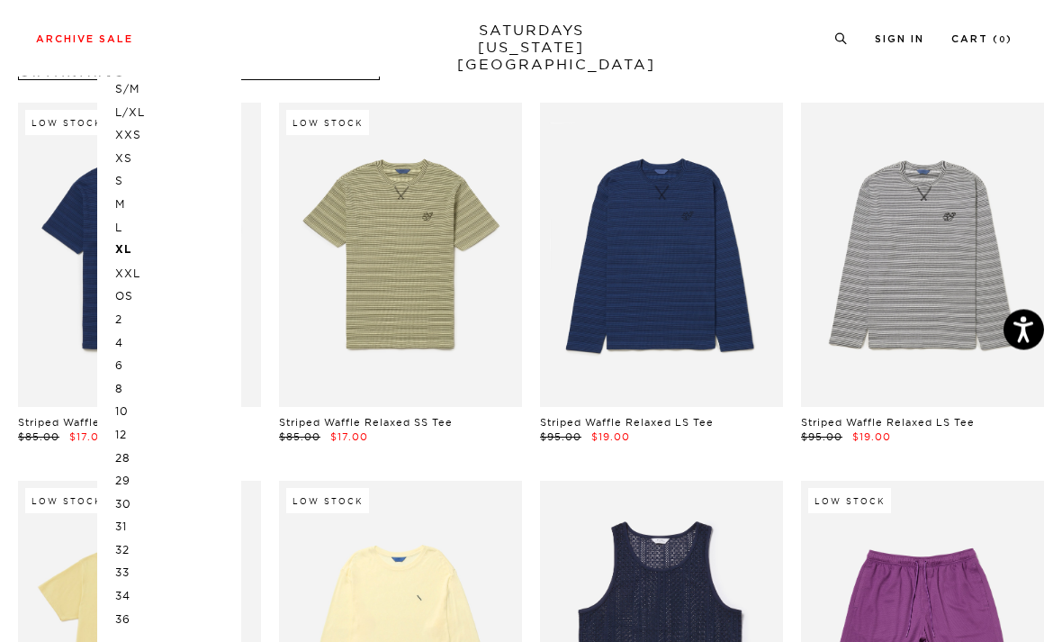
scroll to position [159, 0]
click at [140, 608] on p "36" at bounding box center [169, 619] width 108 height 23
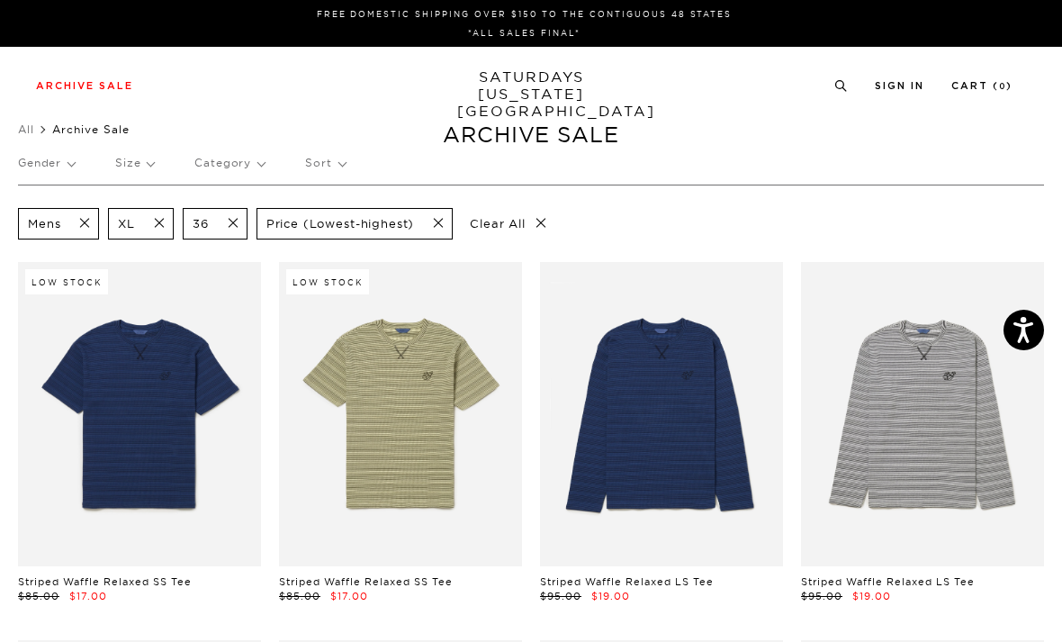
click at [152, 166] on p "Size" at bounding box center [134, 162] width 39 height 41
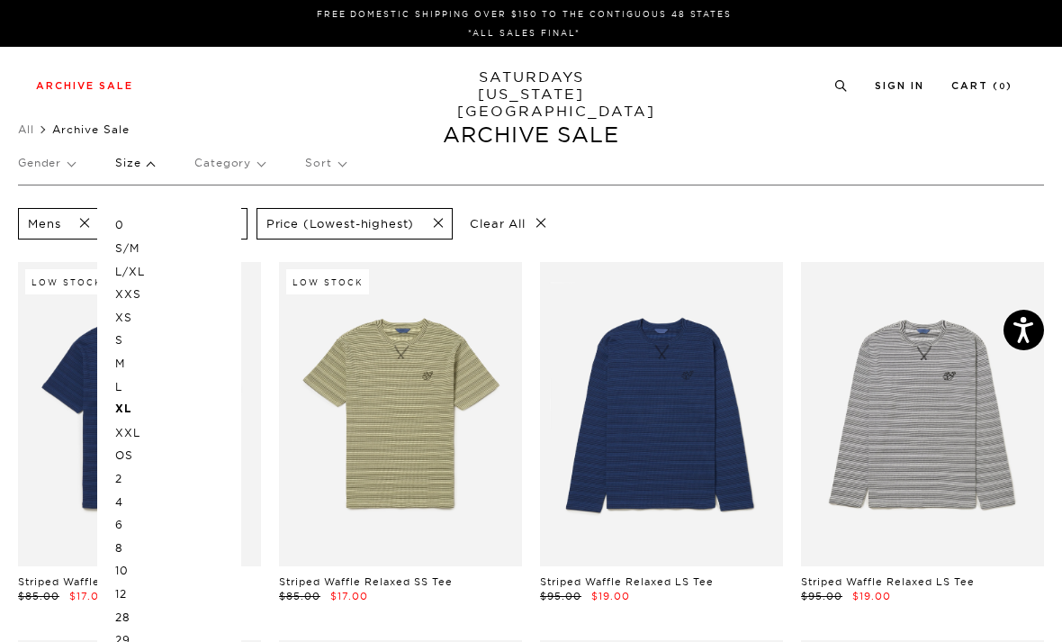
click at [137, 455] on p "OS" at bounding box center [169, 455] width 108 height 23
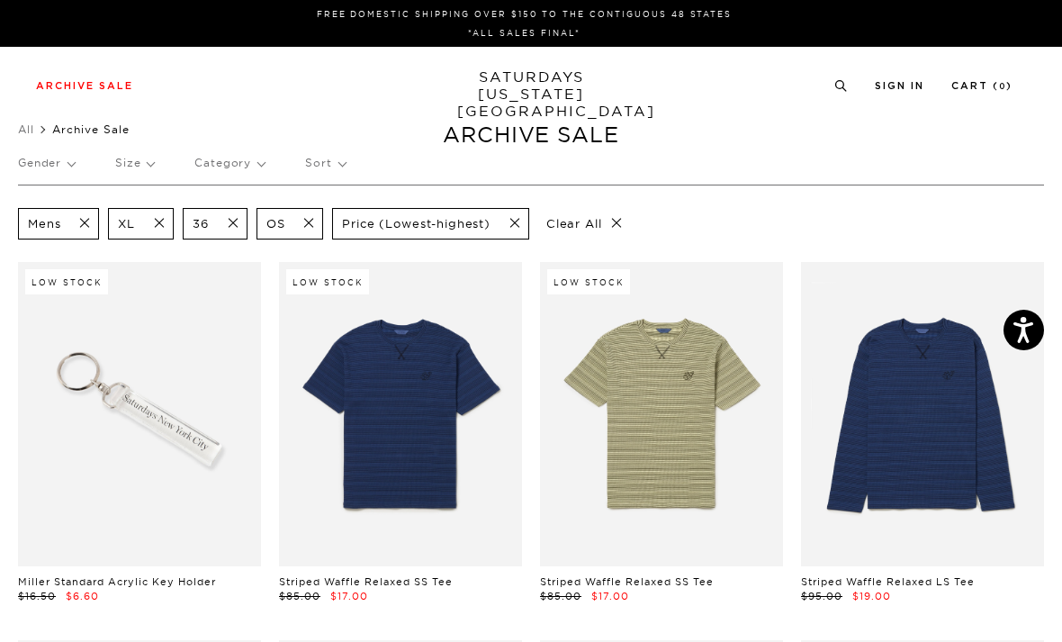
click at [326, 168] on p "Sort" at bounding box center [325, 162] width 40 height 41
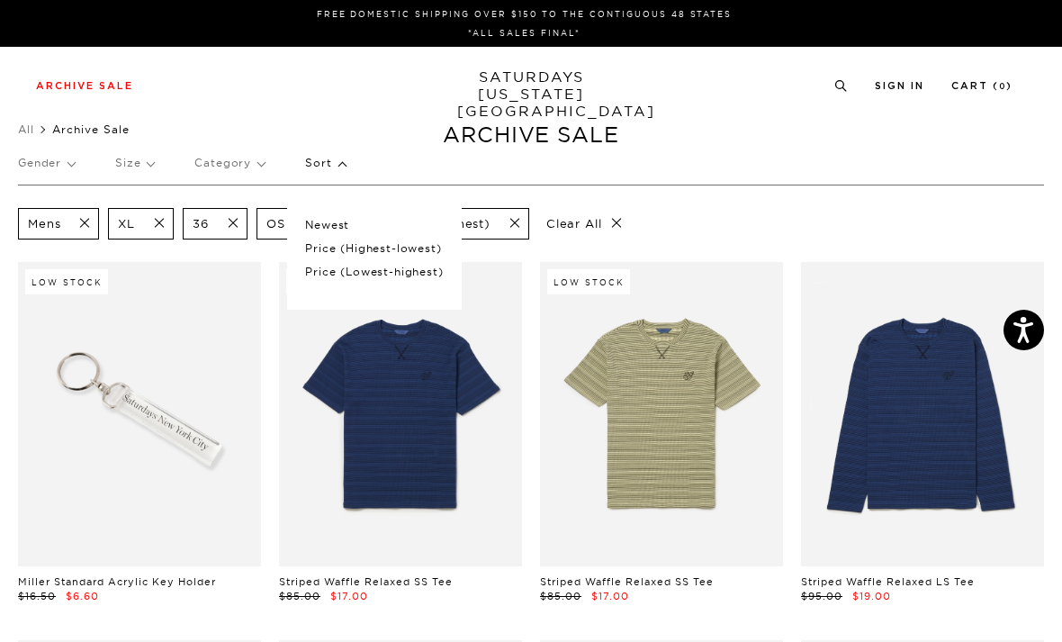
click at [750, 147] on div "Gender Size Category Sort Newest Price (Highest-lowest) Price (Lowest-highest)" at bounding box center [531, 166] width 1026 height 48
click at [185, 76] on div "Archive Sale Men's Tees Shirts Shorts Swim Knitwear Pants Sweats Women's" at bounding box center [531, 85] width 1062 height 77
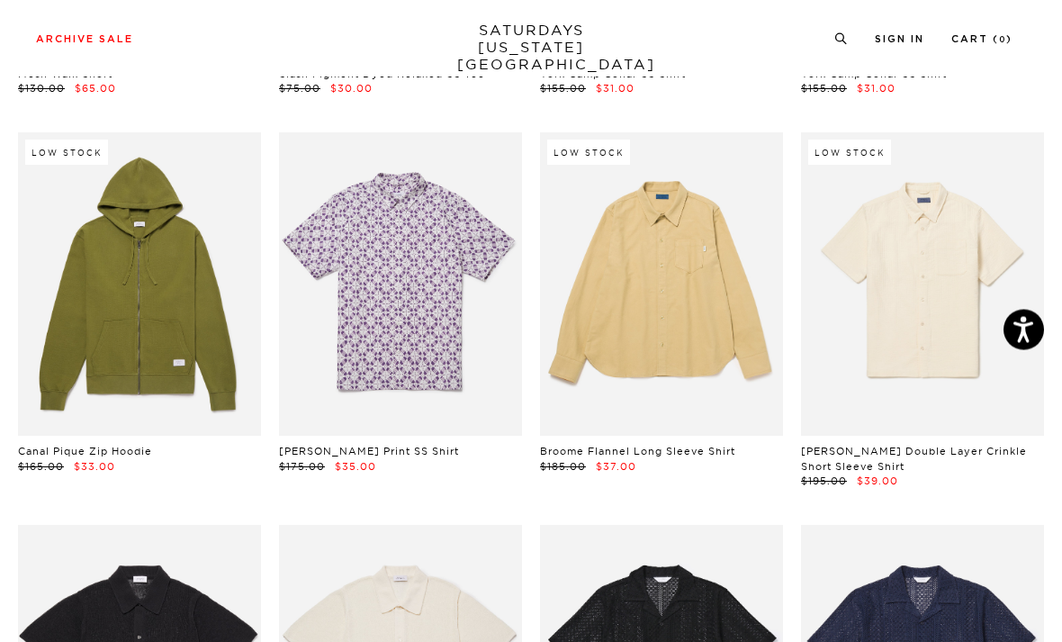
scroll to position [1263, 0]
click at [113, 293] on link at bounding box center [139, 284] width 243 height 304
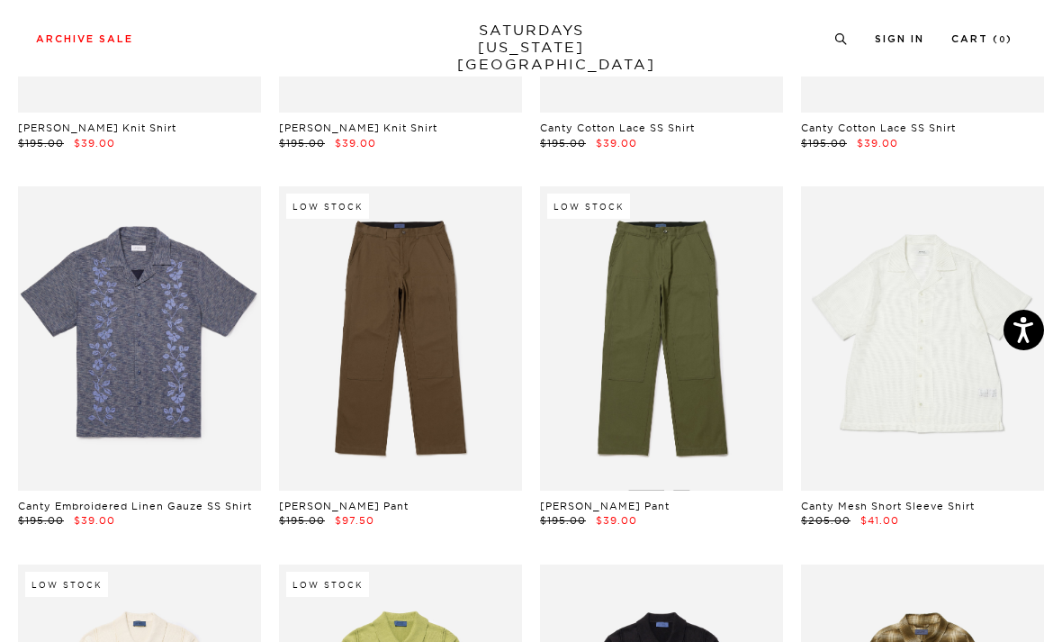
scroll to position [1988, 0]
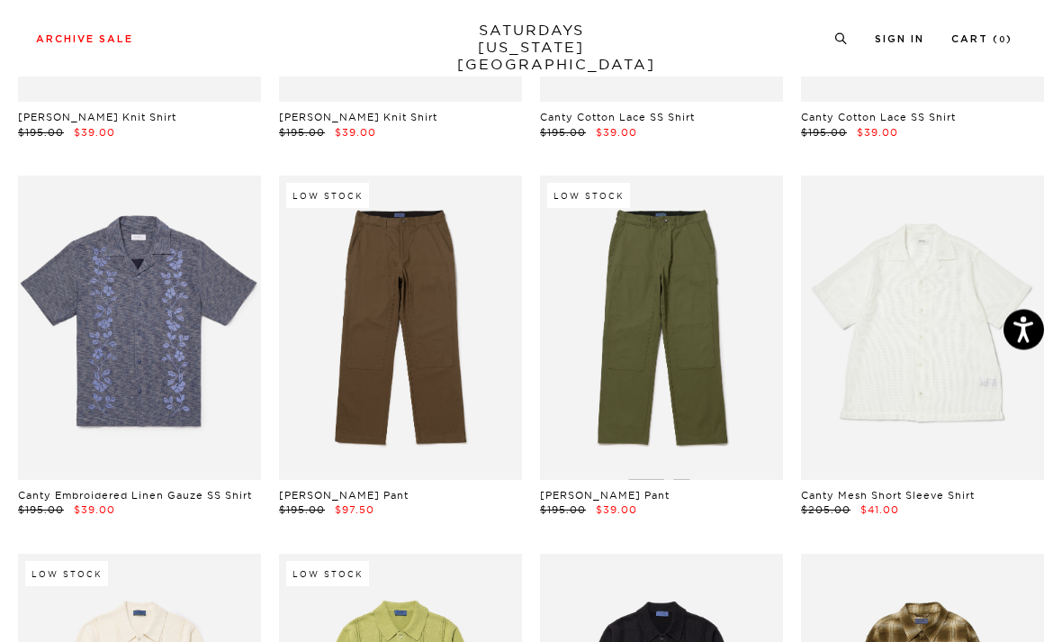
click at [428, 358] on link at bounding box center [400, 328] width 243 height 304
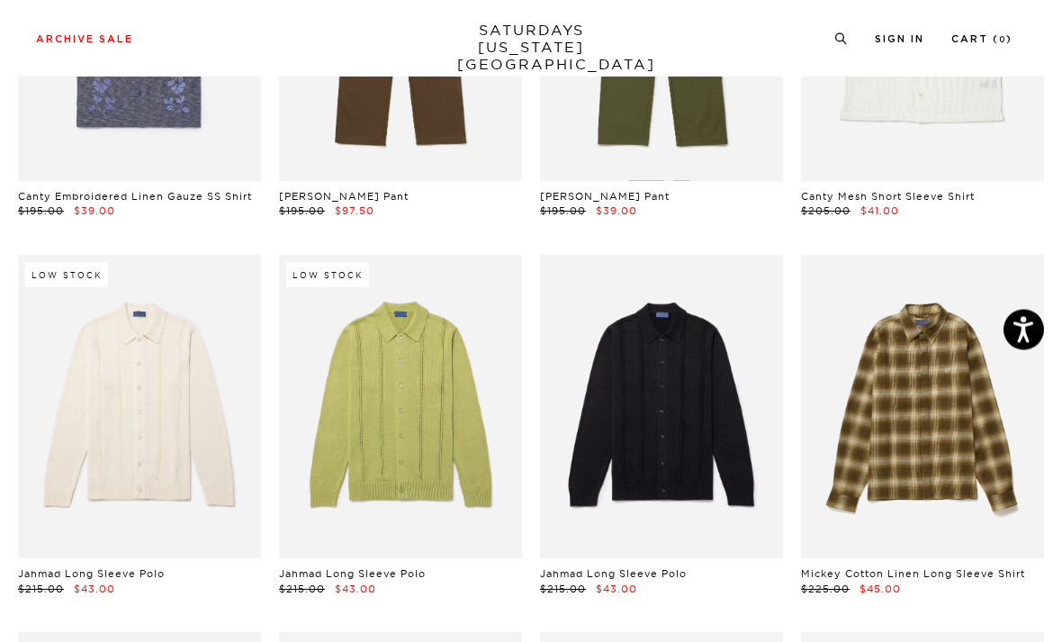
scroll to position [2288, 0]
click at [439, 425] on link at bounding box center [400, 407] width 243 height 304
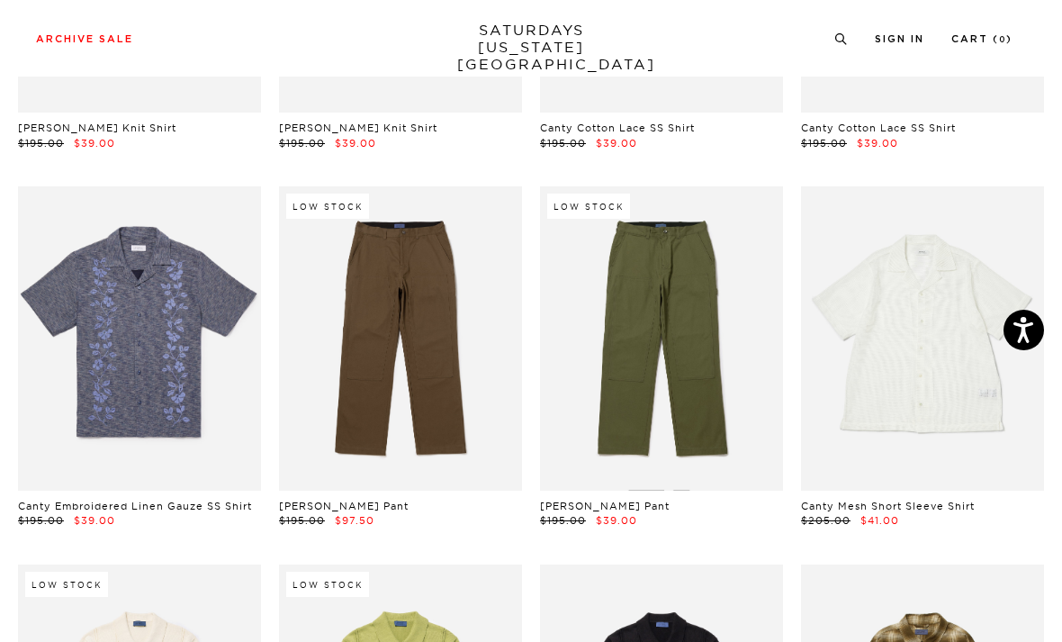
scroll to position [1978, 0]
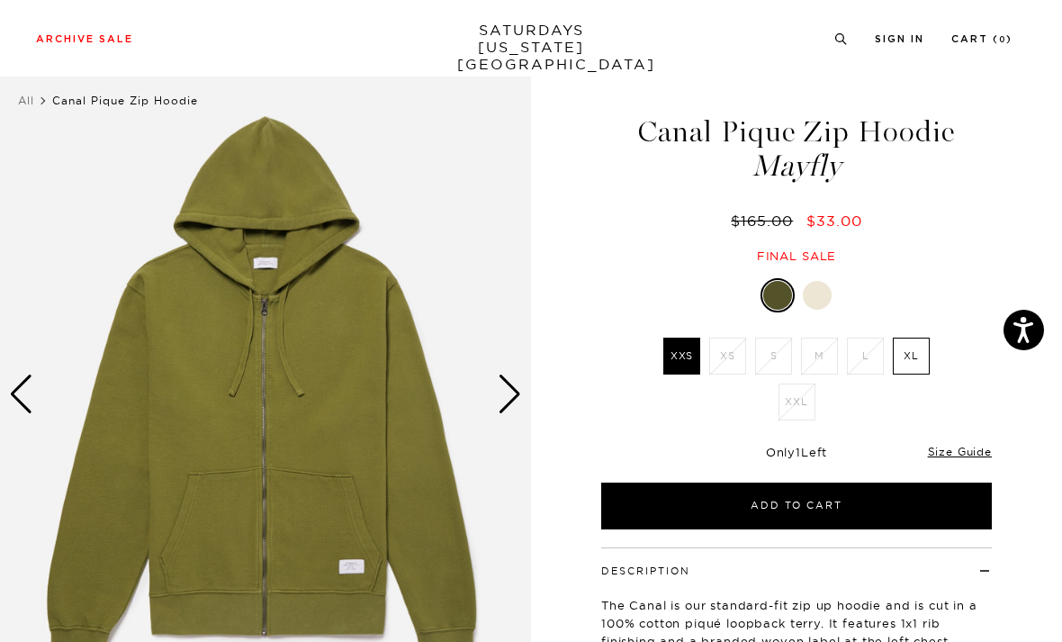
scroll to position [30, 0]
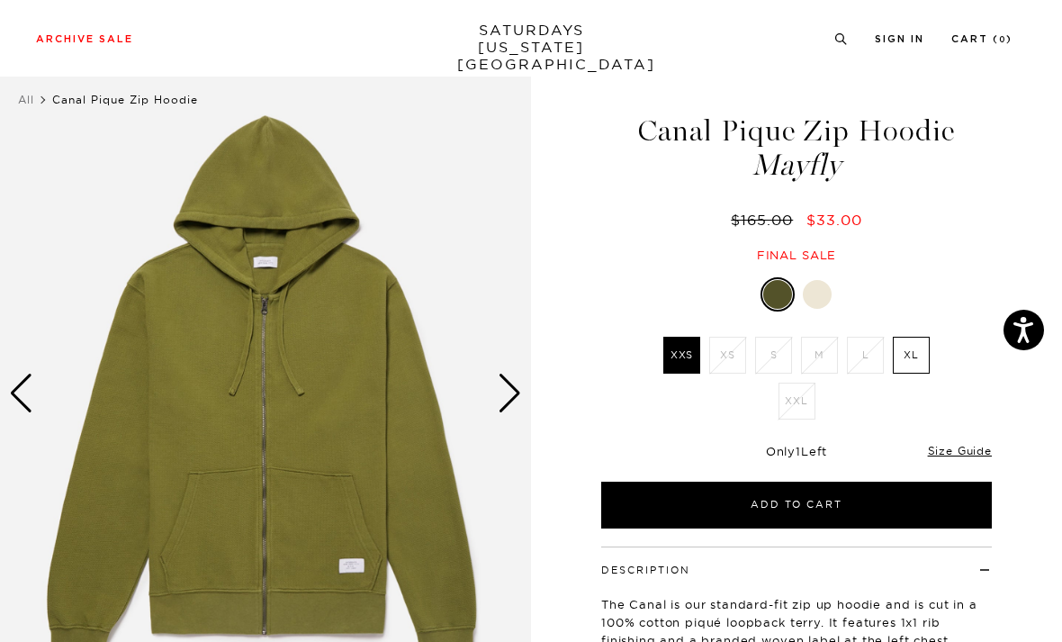
click at [508, 394] on div "Next slide" at bounding box center [510, 394] width 24 height 40
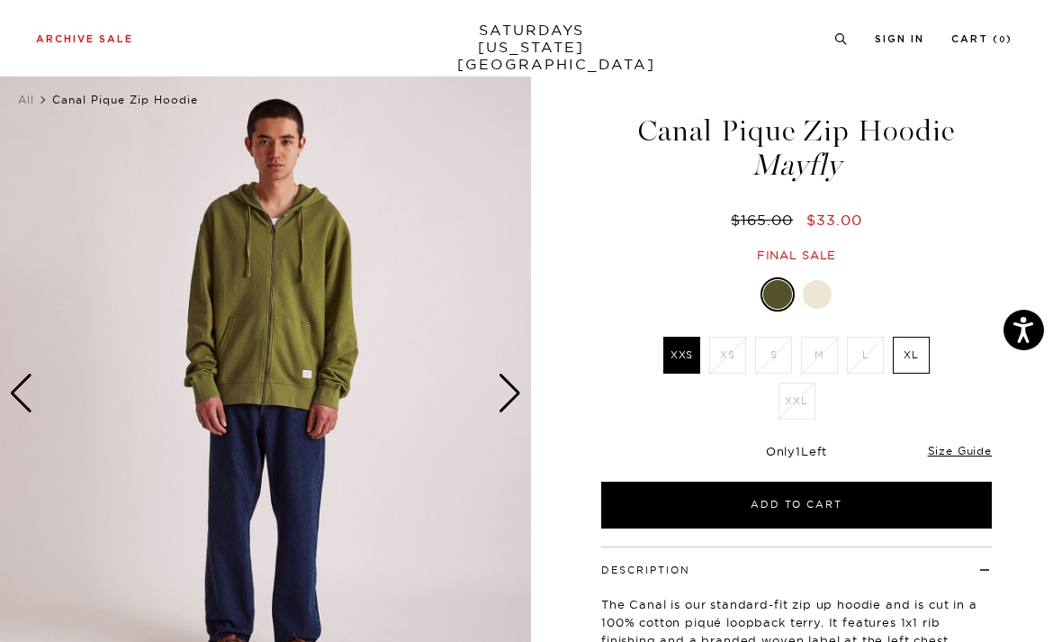
click at [518, 395] on div "Next slide" at bounding box center [510, 394] width 24 height 40
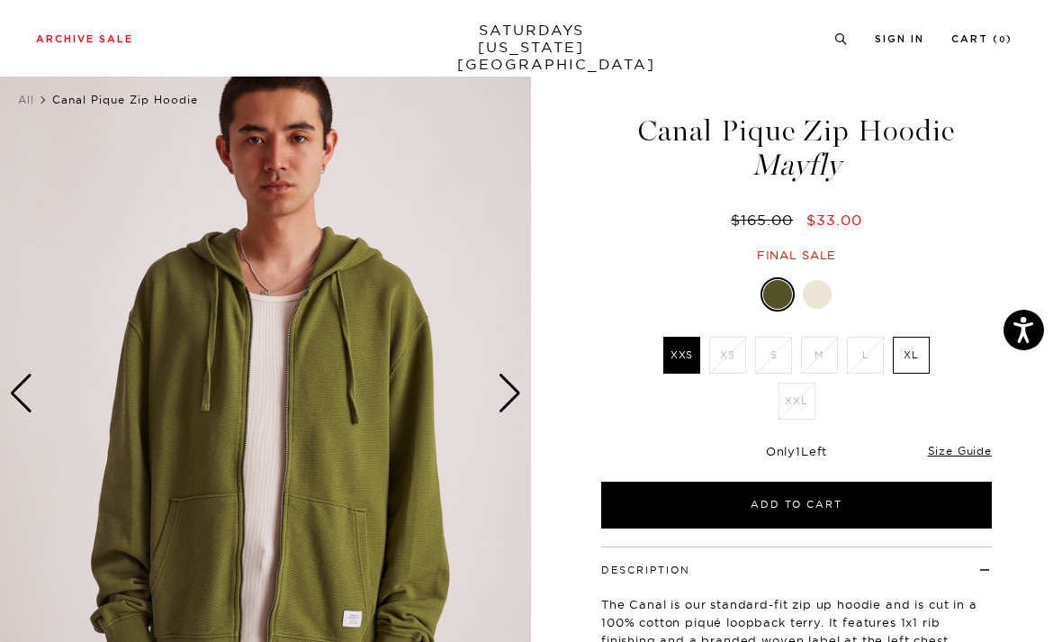
scroll to position [0, 0]
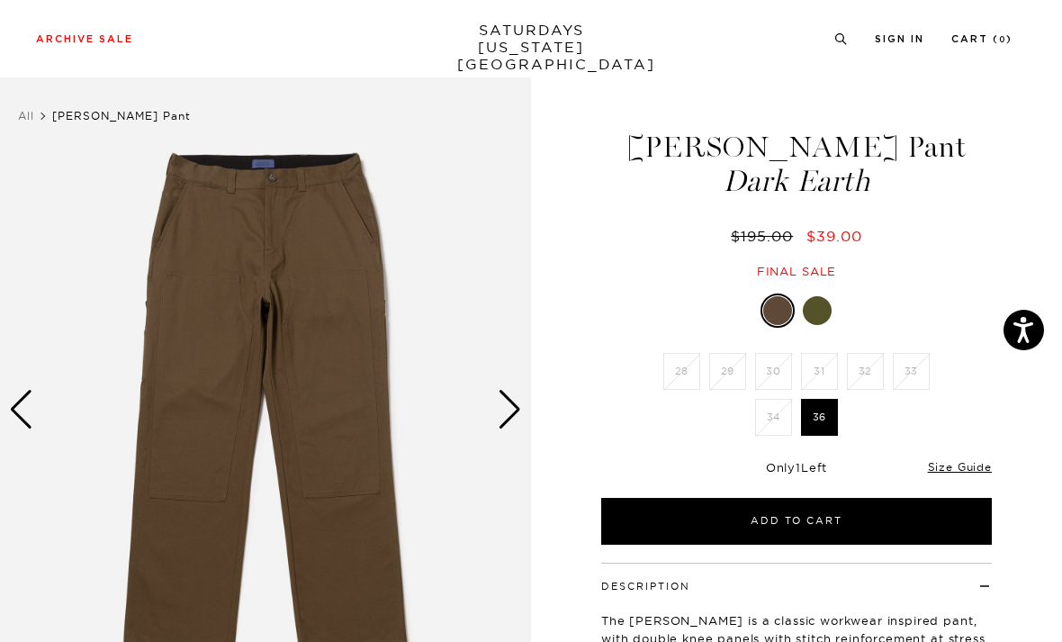
scroll to position [15, 0]
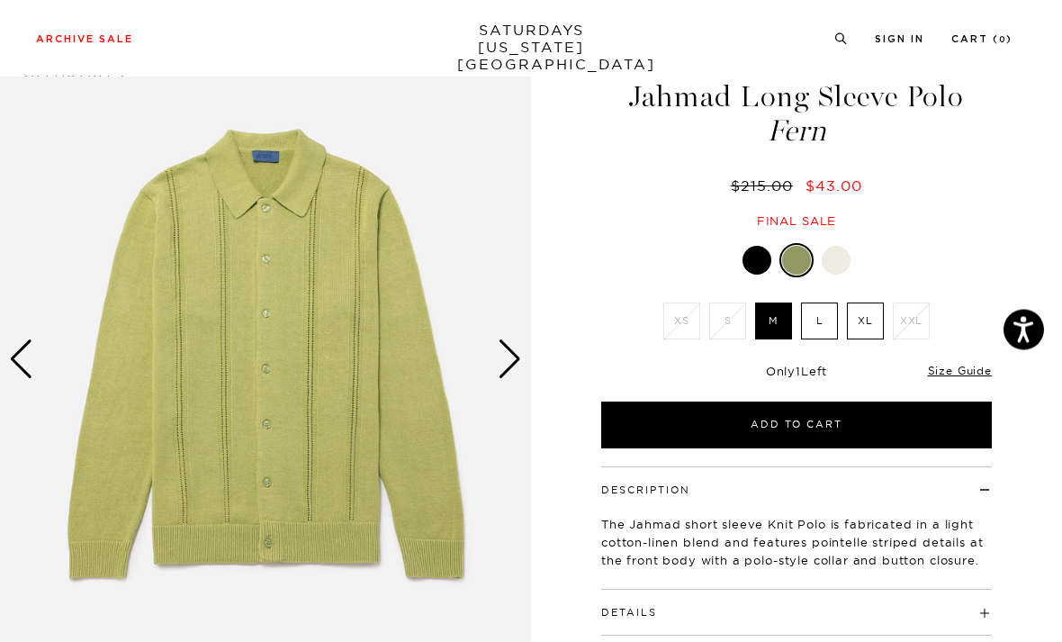
scroll to position [76, 0]
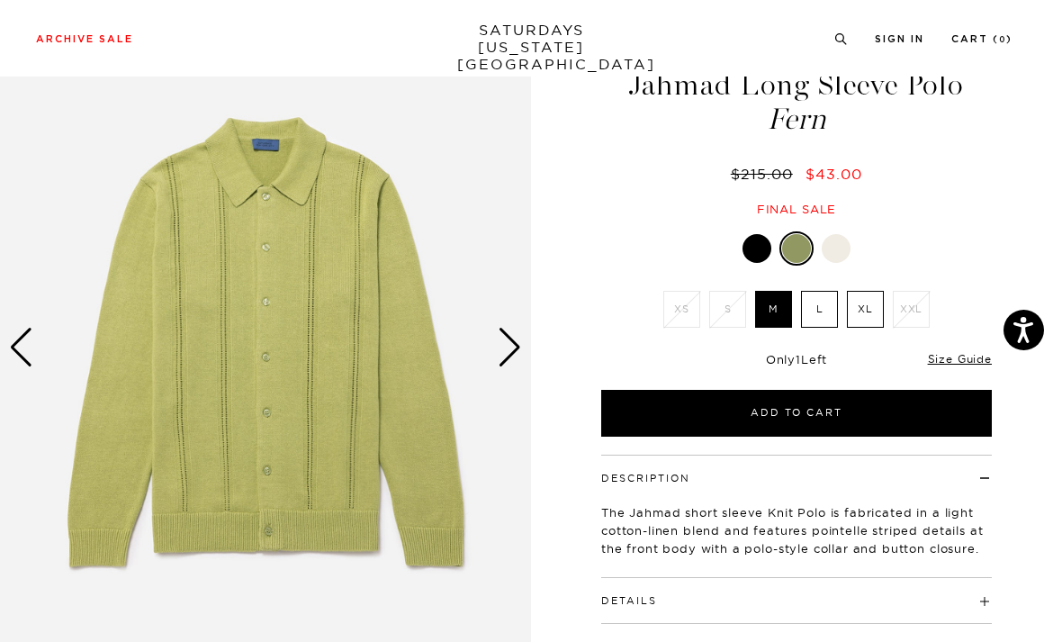
click at [500, 341] on div "Next slide" at bounding box center [510, 348] width 24 height 40
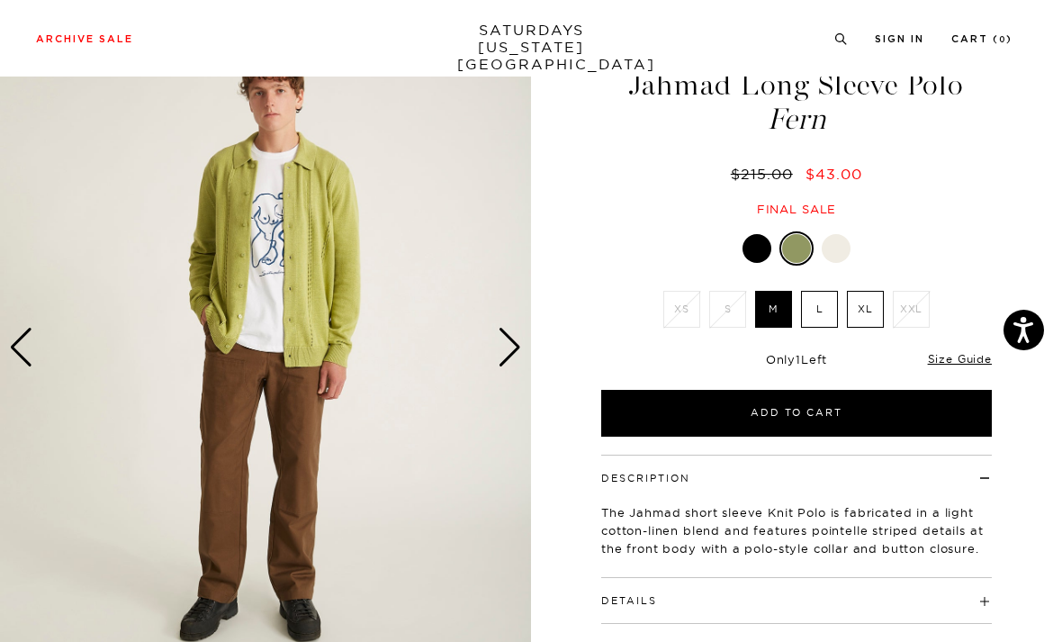
click at [518, 363] on div "Next slide" at bounding box center [510, 348] width 24 height 40
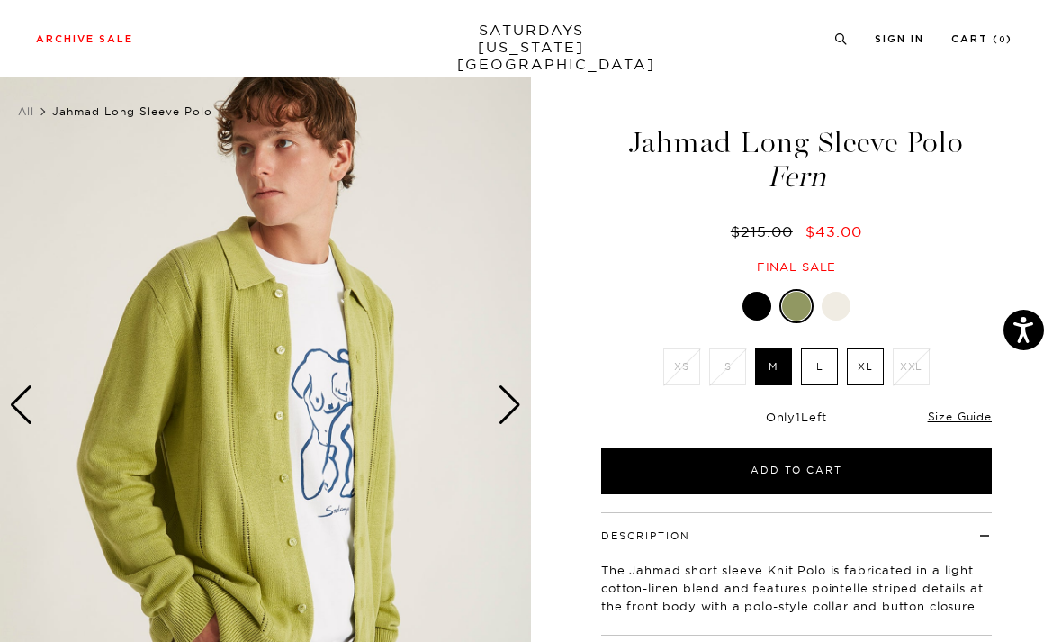
scroll to position [0, 0]
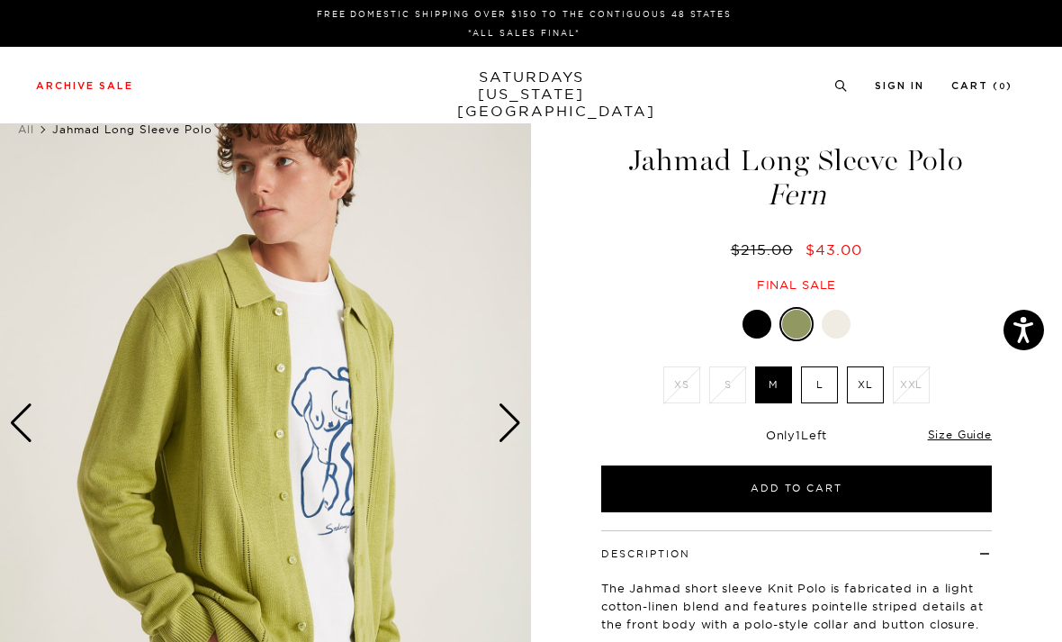
click at [845, 329] on div at bounding box center [836, 324] width 29 height 29
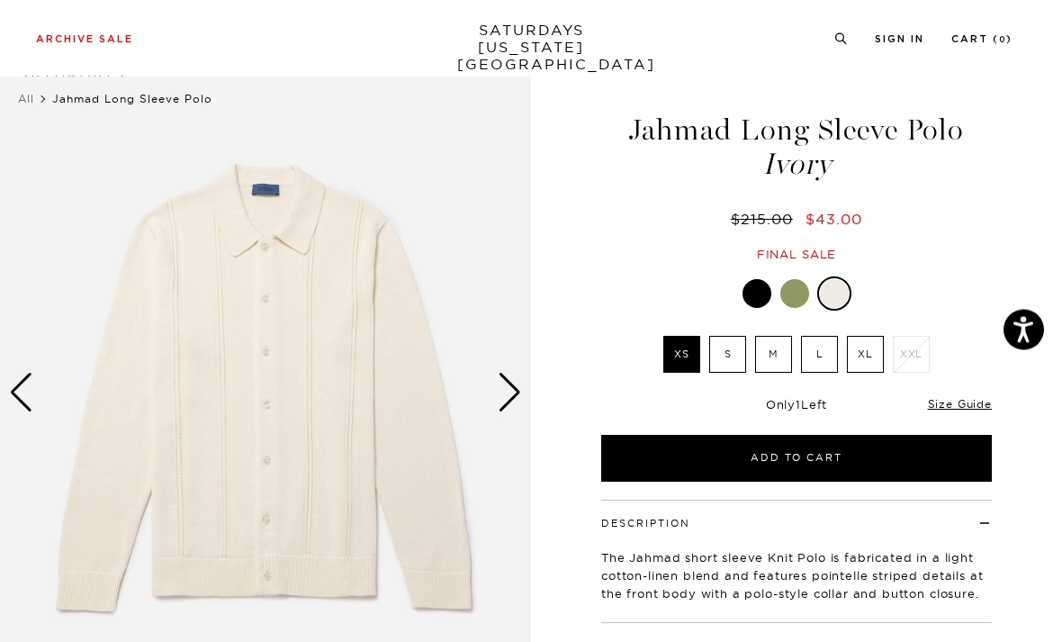
scroll to position [31, 0]
click at [507, 392] on div "Next slide" at bounding box center [510, 393] width 24 height 40
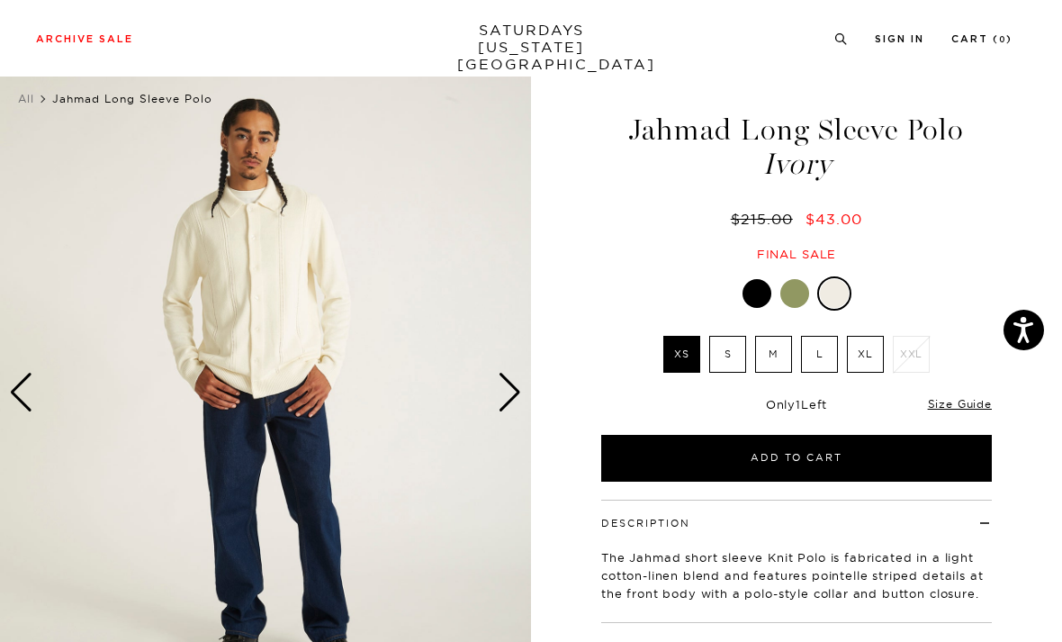
scroll to position [0, 0]
